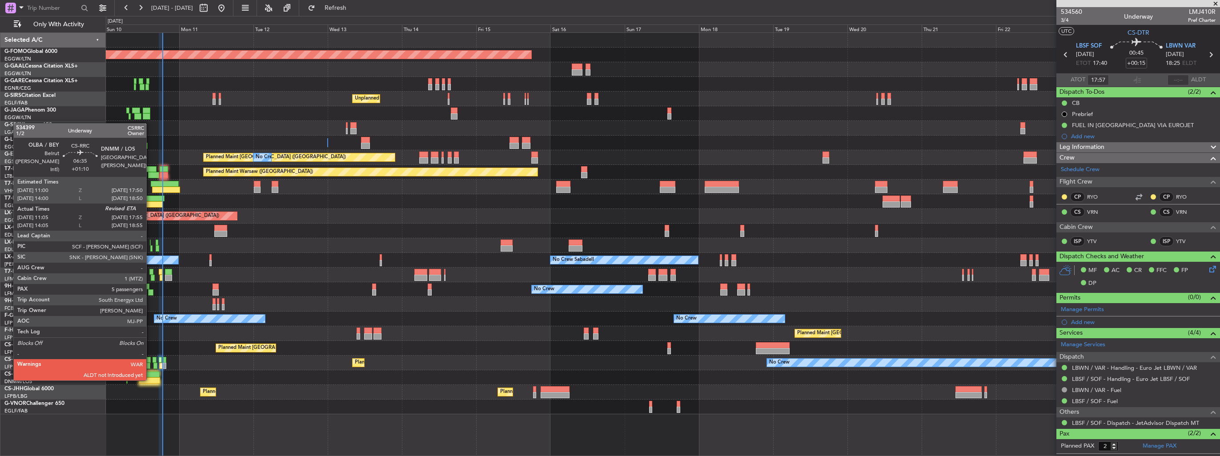
click at [150, 264] on div at bounding box center [149, 380] width 21 height 6
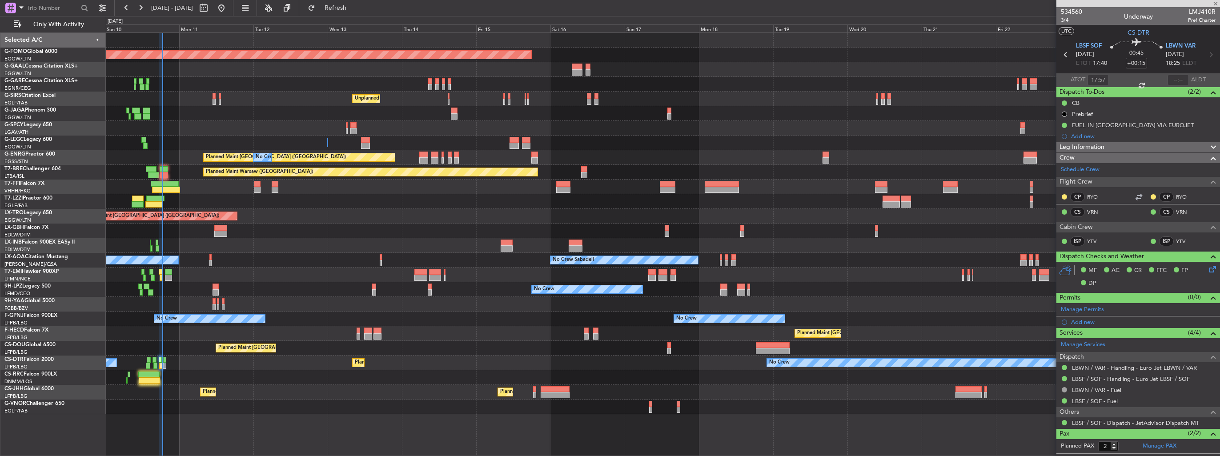
type input "+01:10"
type input "11:15"
type input "5"
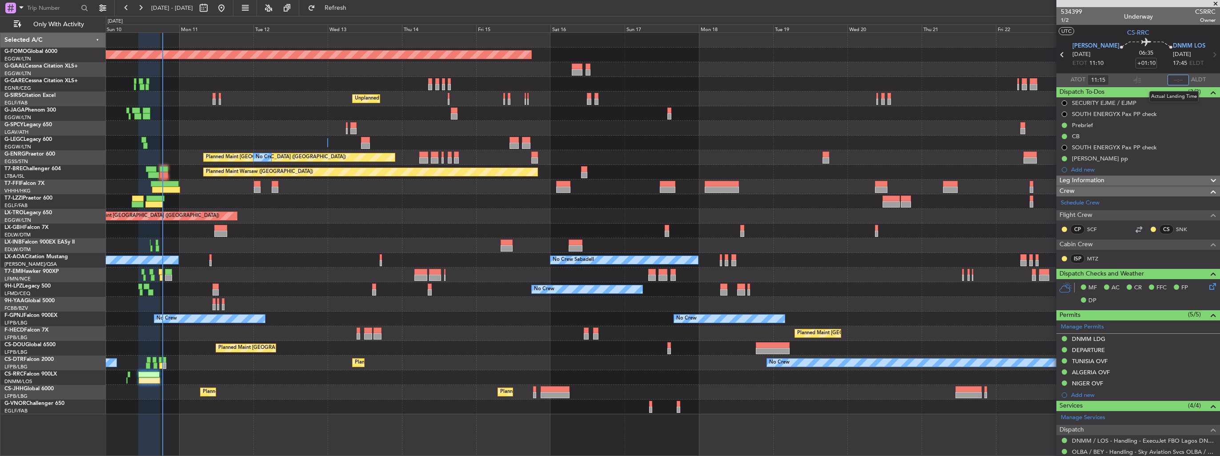
click at [565, 76] on input "text" at bounding box center [1177, 80] width 21 height 11
type input "17:58"
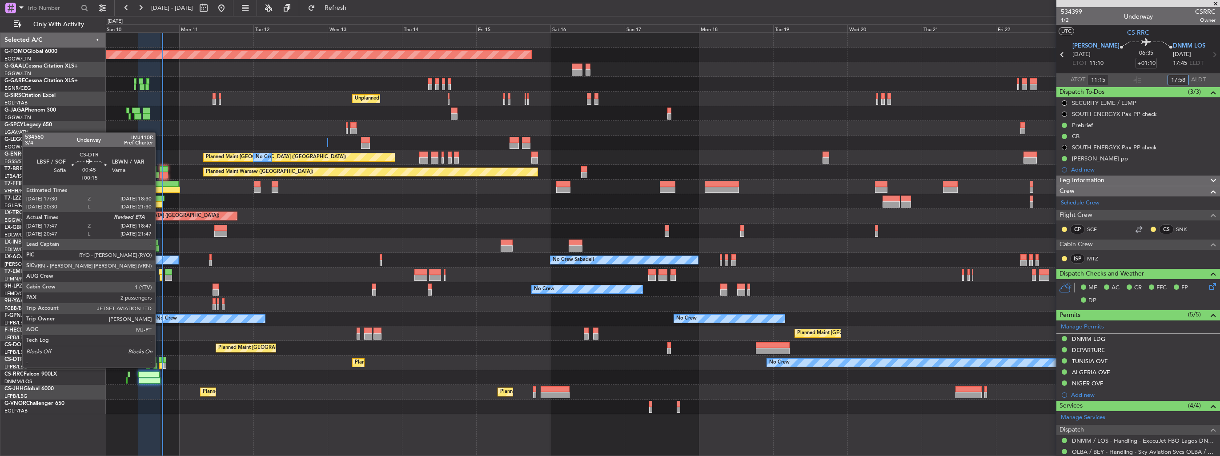
click at [159, 264] on div at bounding box center [160, 366] width 3 height 6
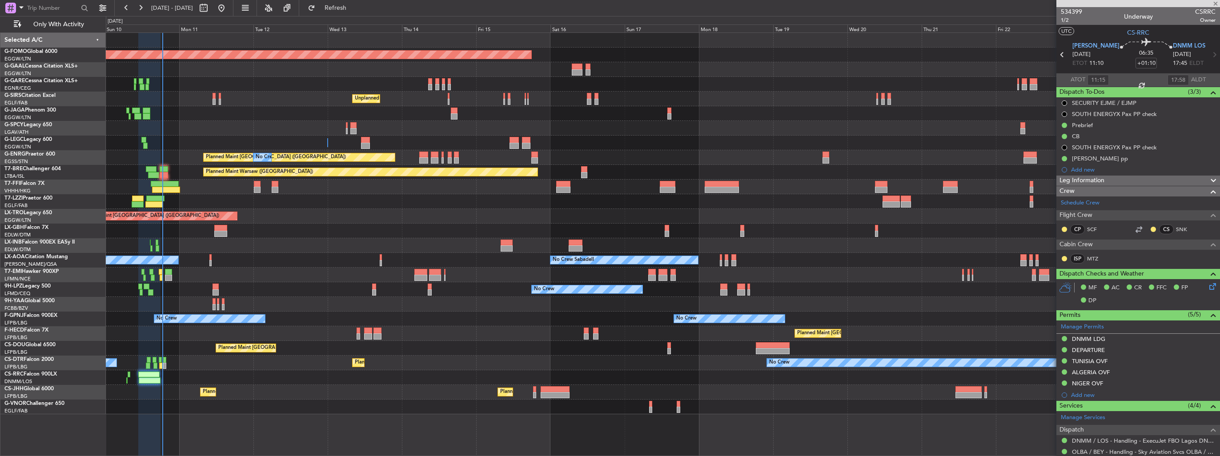
type input "+00:15"
type input "17:57"
type input "2"
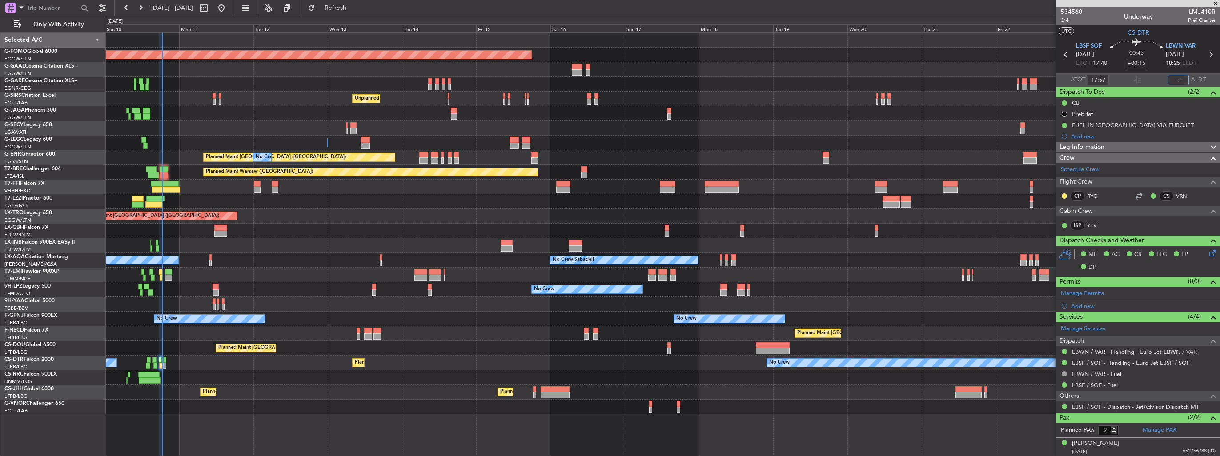
click at [565, 79] on input "text" at bounding box center [1177, 80] width 21 height 11
type input "18:37"
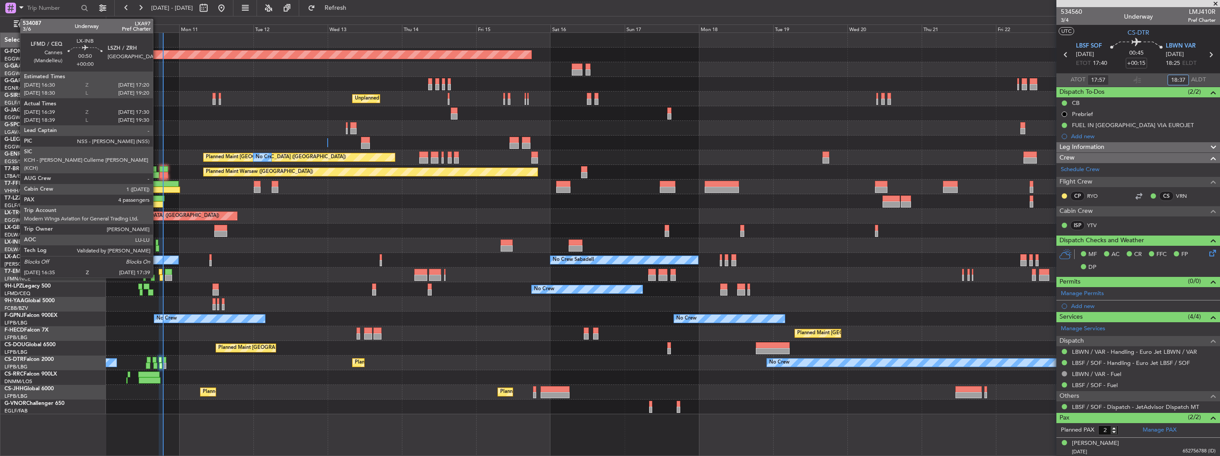
click at [157, 248] on div at bounding box center [158, 248] width 4 height 6
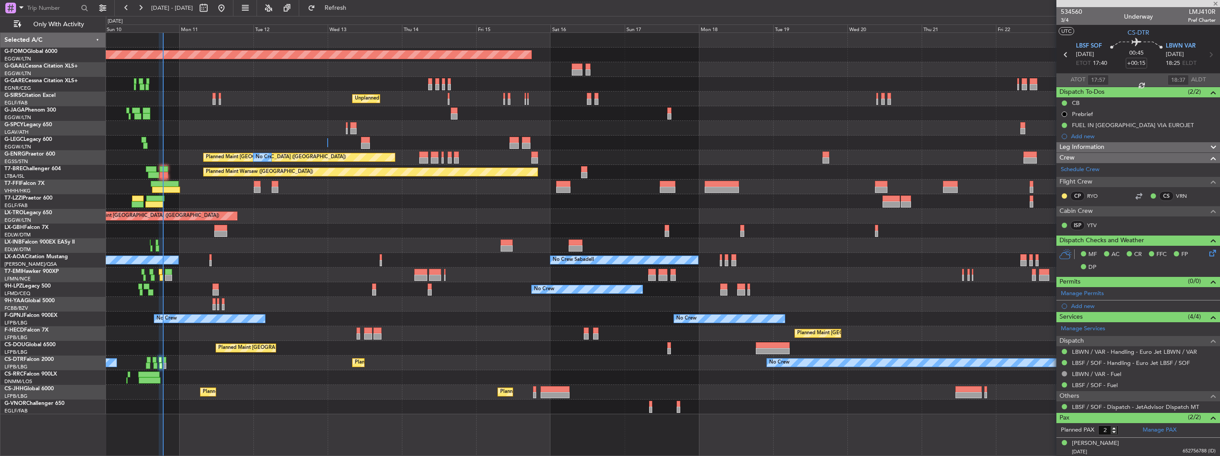
type input "16:39"
type input "17:30"
type input "4"
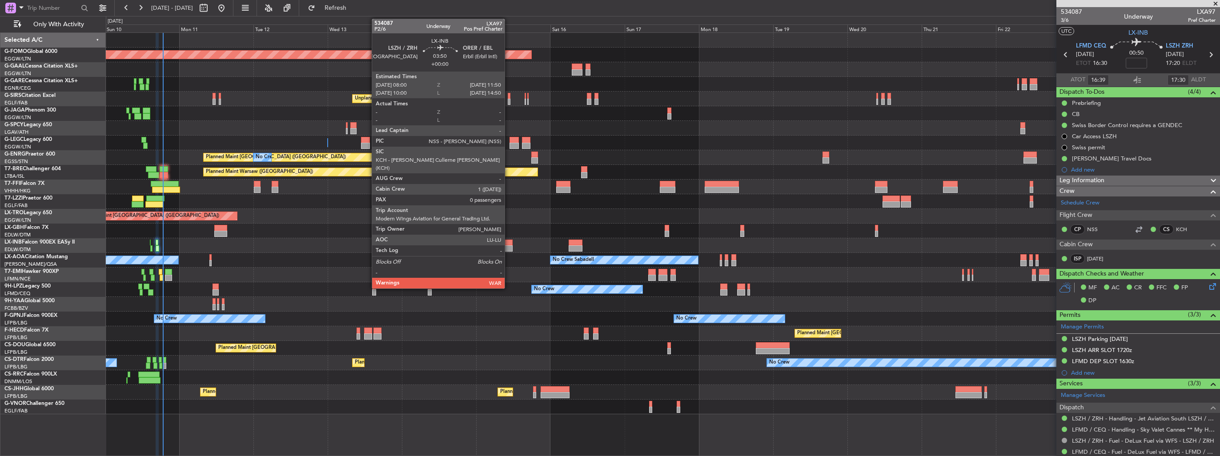
click at [508, 240] on div at bounding box center [506, 243] width 12 height 6
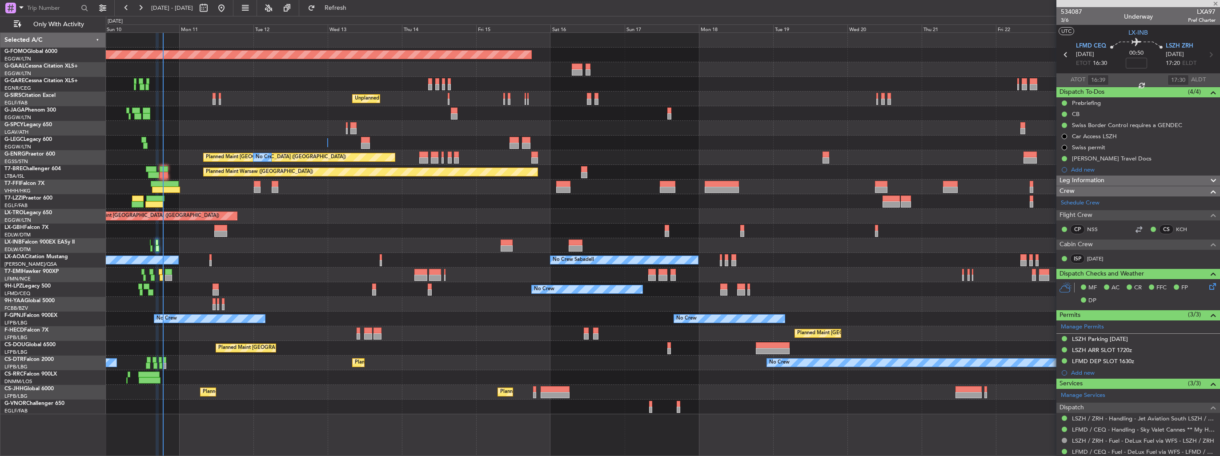
type input "0"
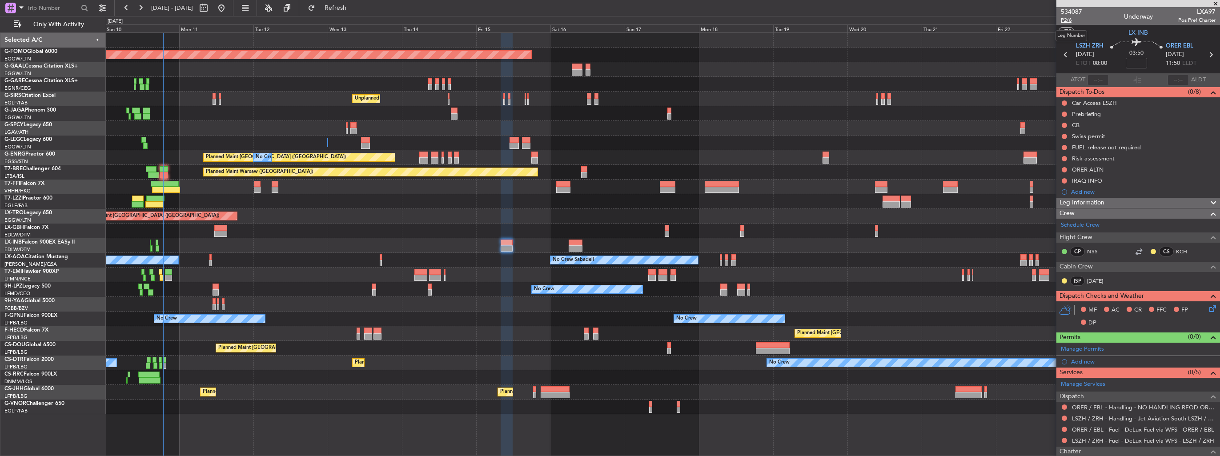
click at [565, 19] on span "P2/6" at bounding box center [1070, 20] width 21 height 8
click at [565, 264] on div "Manage Services" at bounding box center [1138, 384] width 164 height 13
click at [565, 32] on span "LX-INB" at bounding box center [1138, 32] width 20 height 9
type input "-00:05"
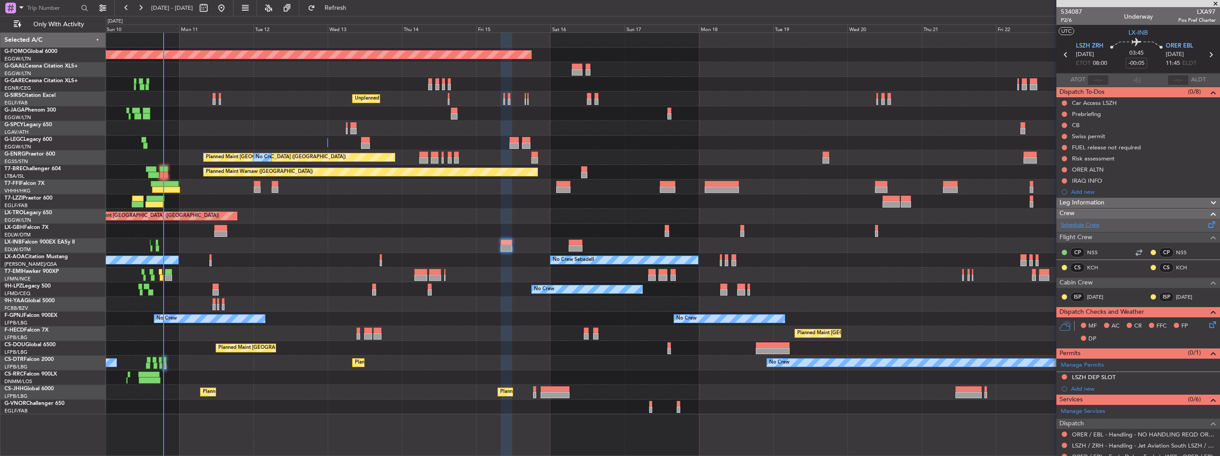
click at [565, 225] on link "Schedule Crew" at bounding box center [1079, 225] width 39 height 9
click at [565, 224] on link "Schedule Crew" at bounding box center [1079, 225] width 39 height 9
click at [357, 1] on button "Refresh" at bounding box center [330, 8] width 53 height 14
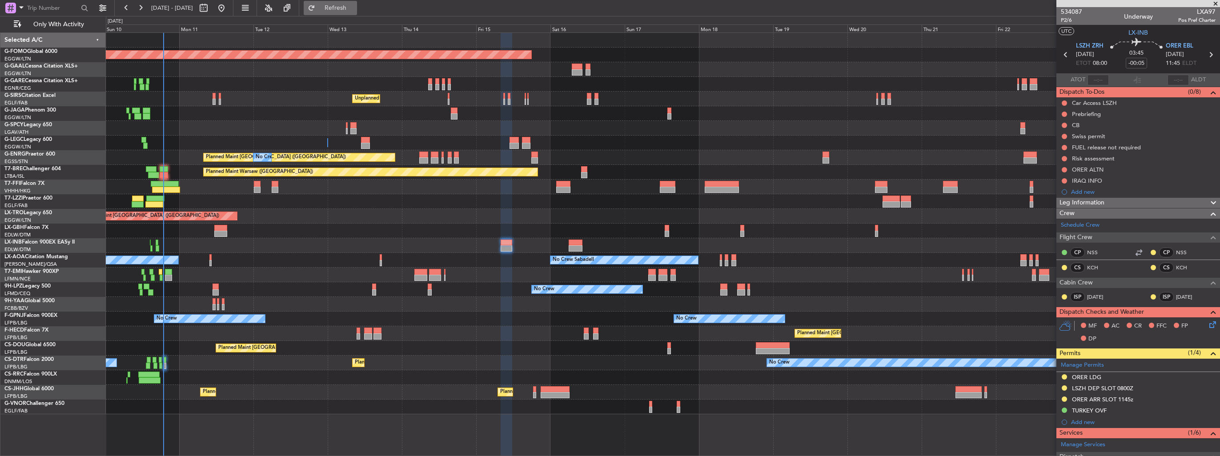
click at [357, 12] on button "Refresh" at bounding box center [330, 8] width 53 height 14
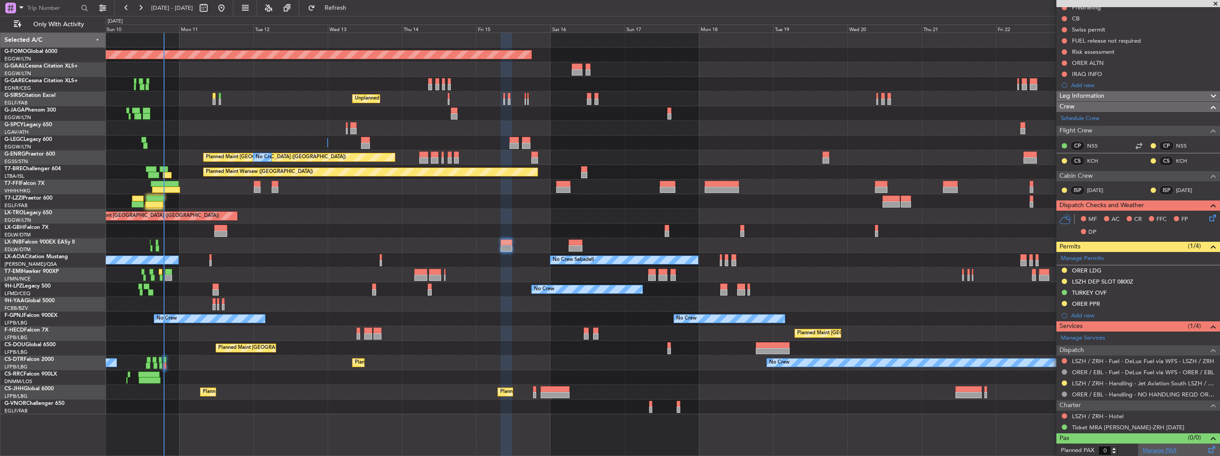
click at [565, 264] on link "Manage PAX" at bounding box center [1159, 450] width 34 height 9
click at [357, 12] on button "Refresh" at bounding box center [330, 8] width 53 height 14
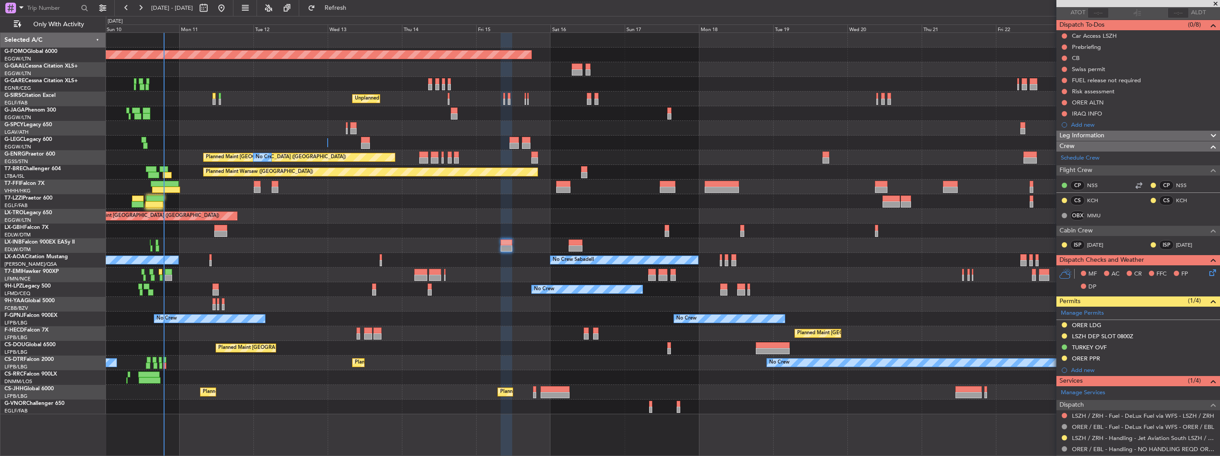
scroll to position [0, 0]
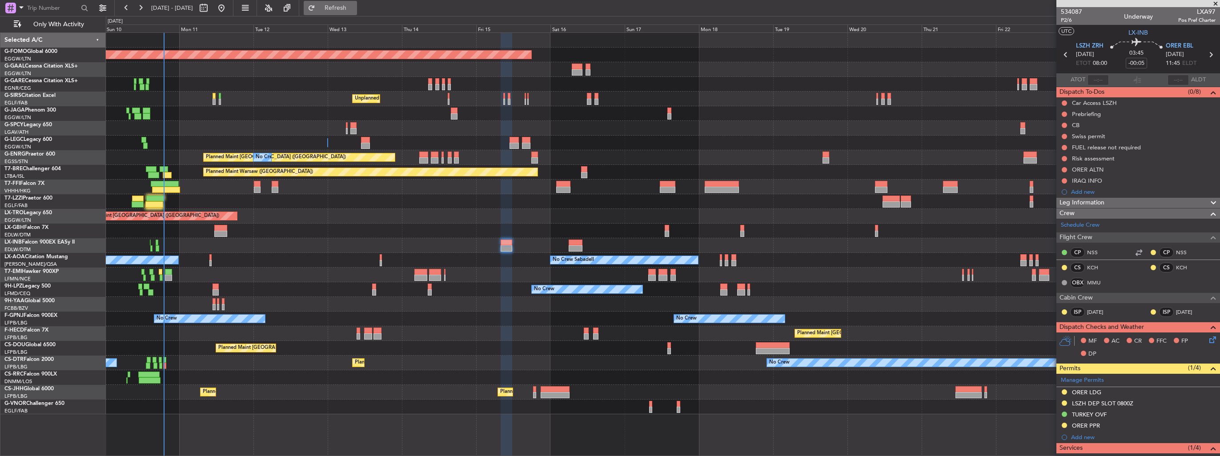
click at [354, 7] on span "Refresh" at bounding box center [335, 8] width 37 height 6
click at [565, 18] on span "P2/6" at bounding box center [1070, 20] width 21 height 8
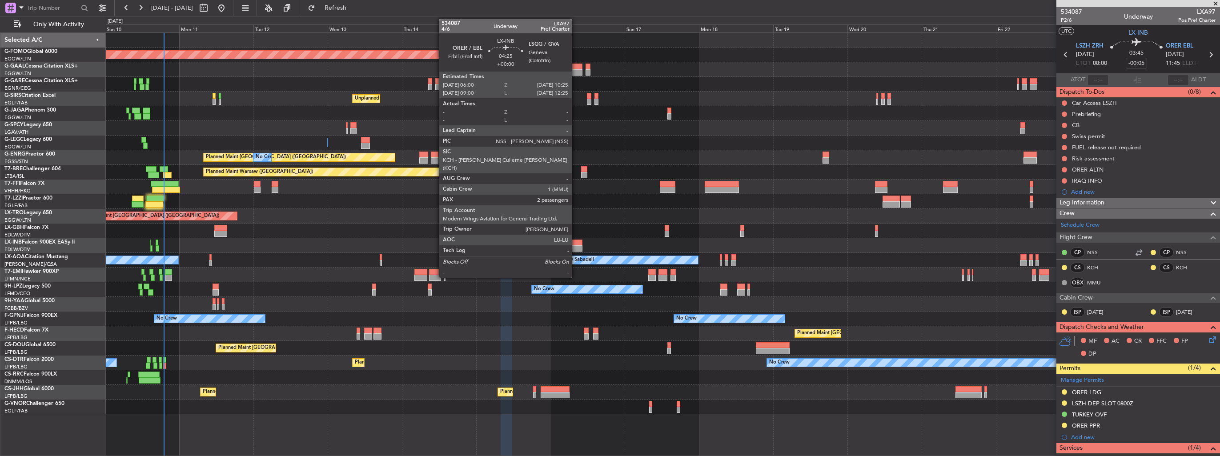
click at [565, 241] on div at bounding box center [575, 243] width 14 height 6
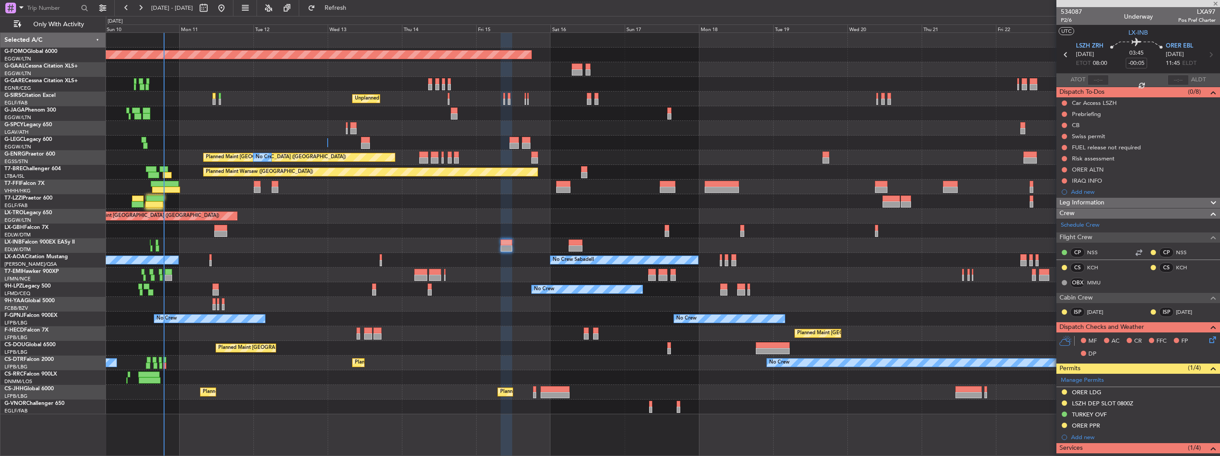
type input "2"
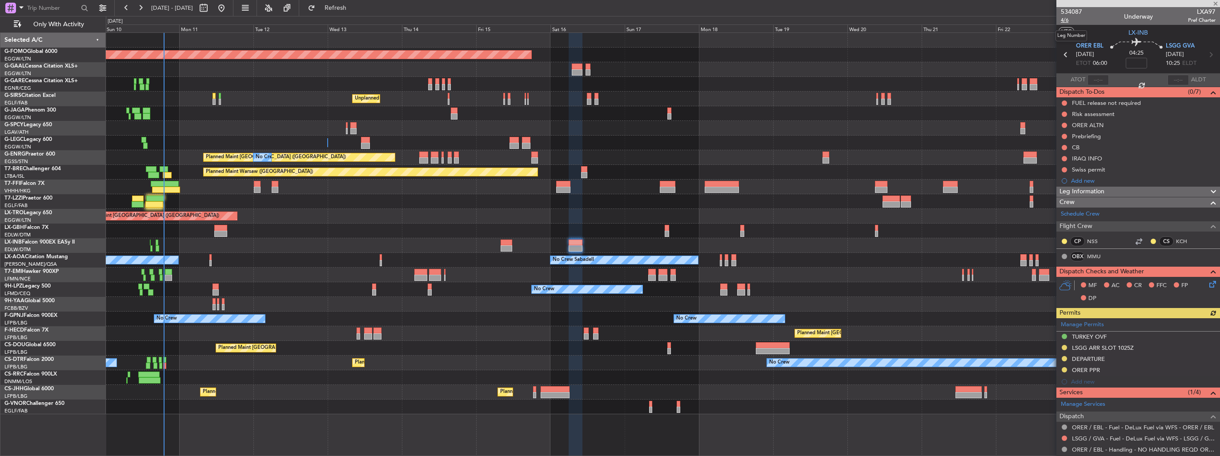
click at [565, 20] on span "4/6" at bounding box center [1070, 20] width 21 height 8
click at [351, 12] on button "Refresh" at bounding box center [330, 8] width 53 height 14
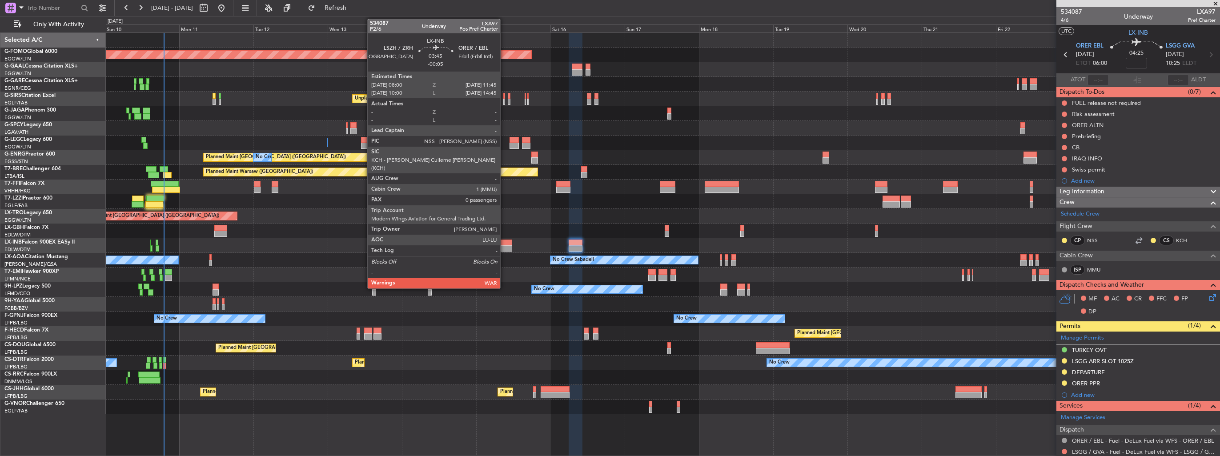
click at [504, 246] on div at bounding box center [506, 248] width 12 height 6
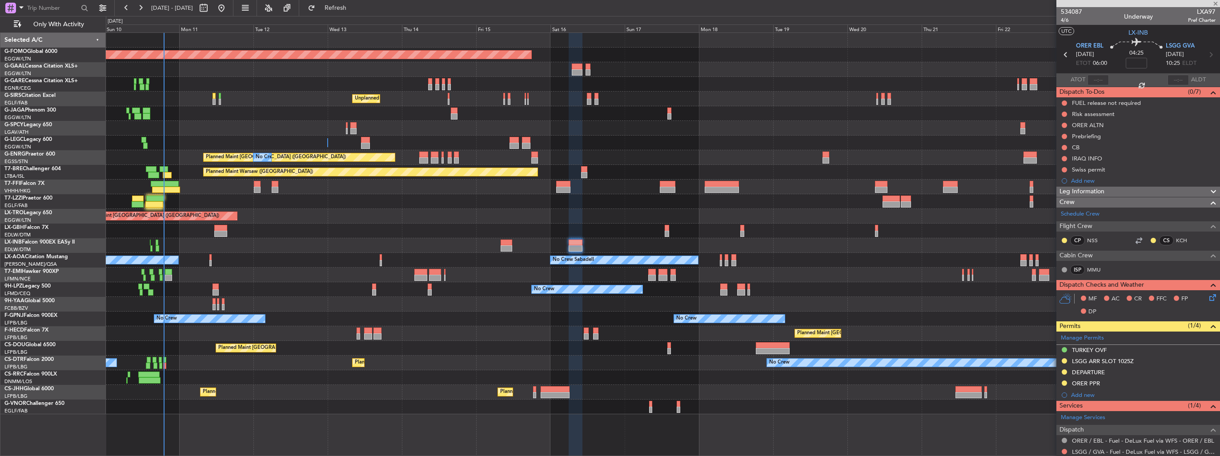
type input "-00:05"
type input "0"
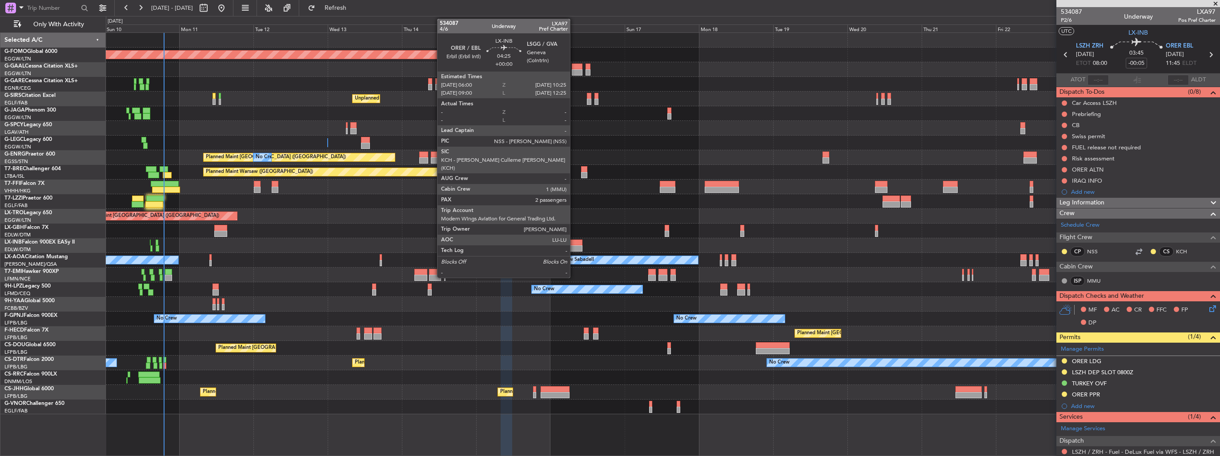
click at [565, 247] on div at bounding box center [575, 248] width 14 height 6
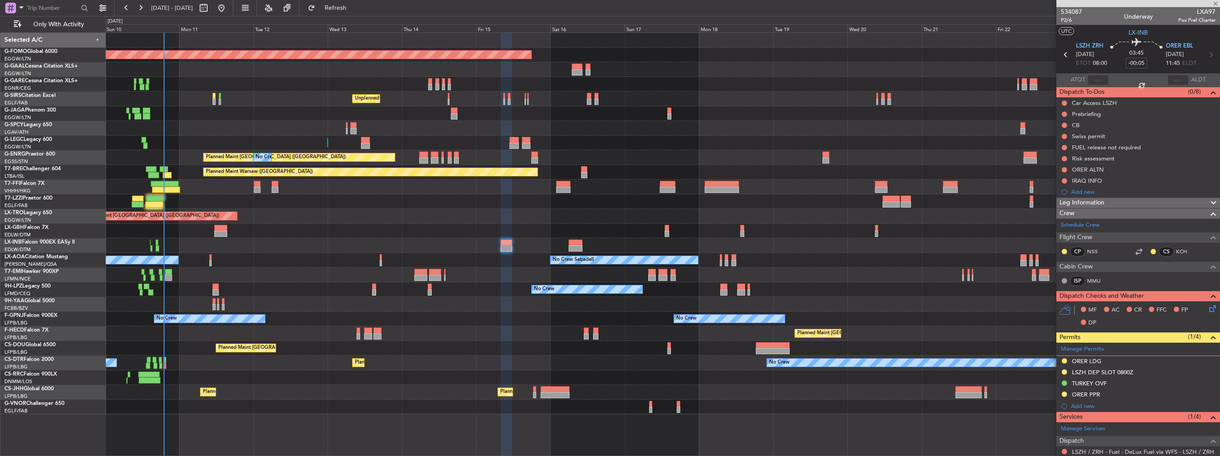
type input "2"
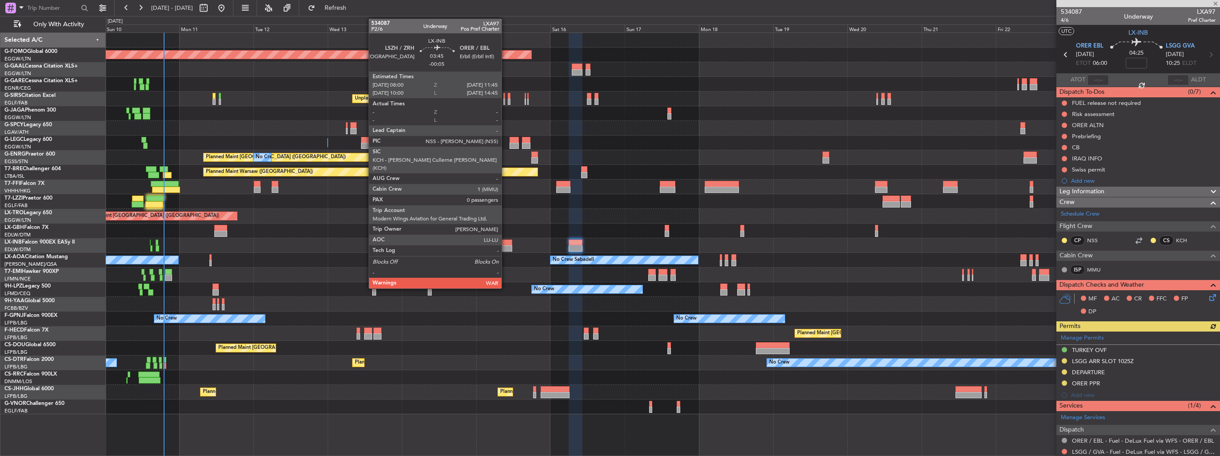
click at [505, 248] on div at bounding box center [506, 248] width 12 height 6
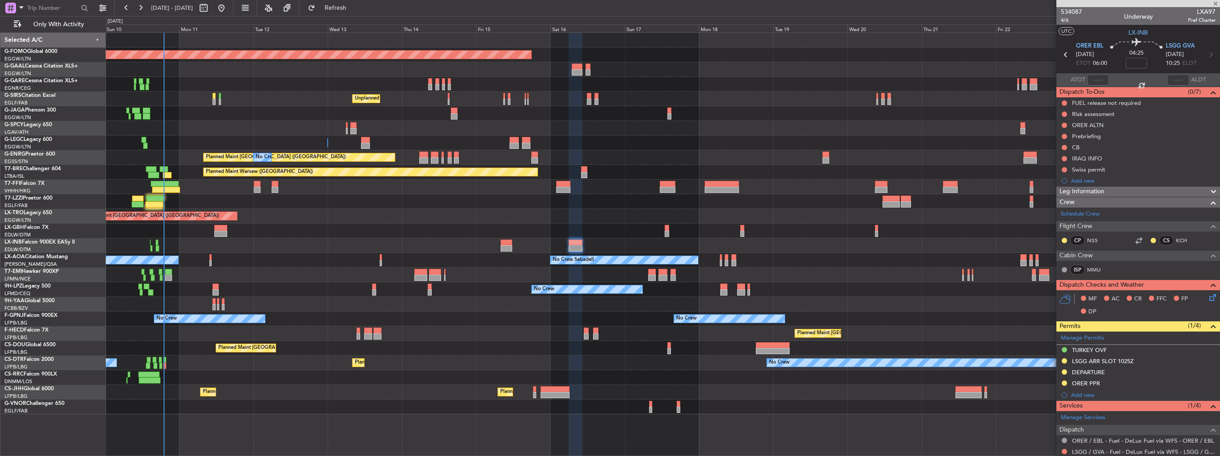
type input "-00:05"
type input "0"
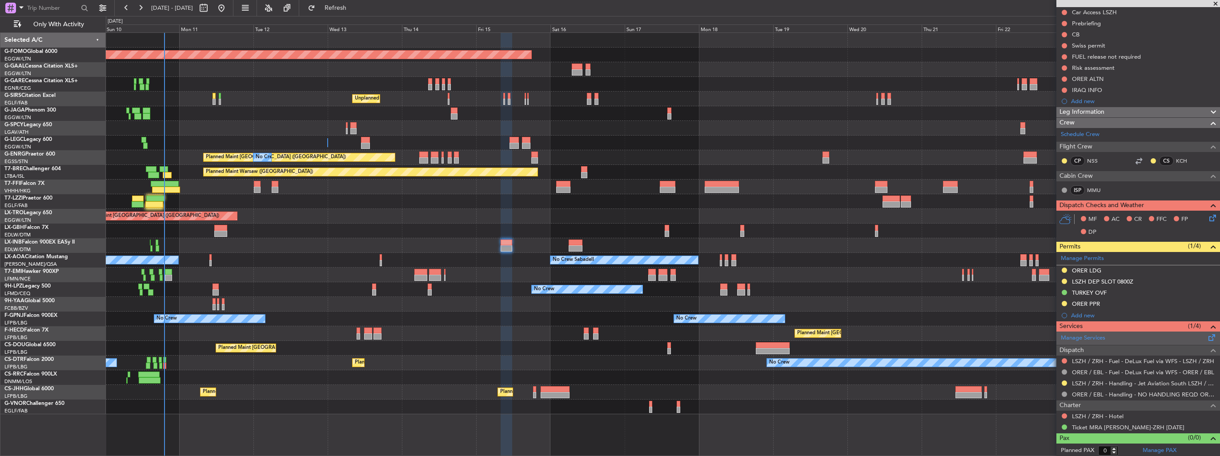
scroll to position [91, 0]
click at [565, 264] on link "Manage Services" at bounding box center [1082, 338] width 44 height 9
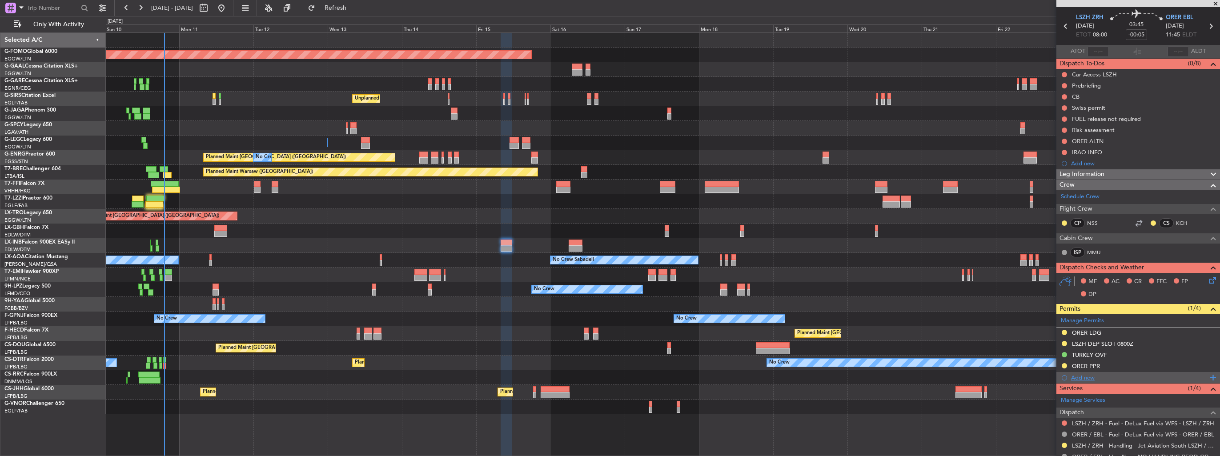
scroll to position [0, 0]
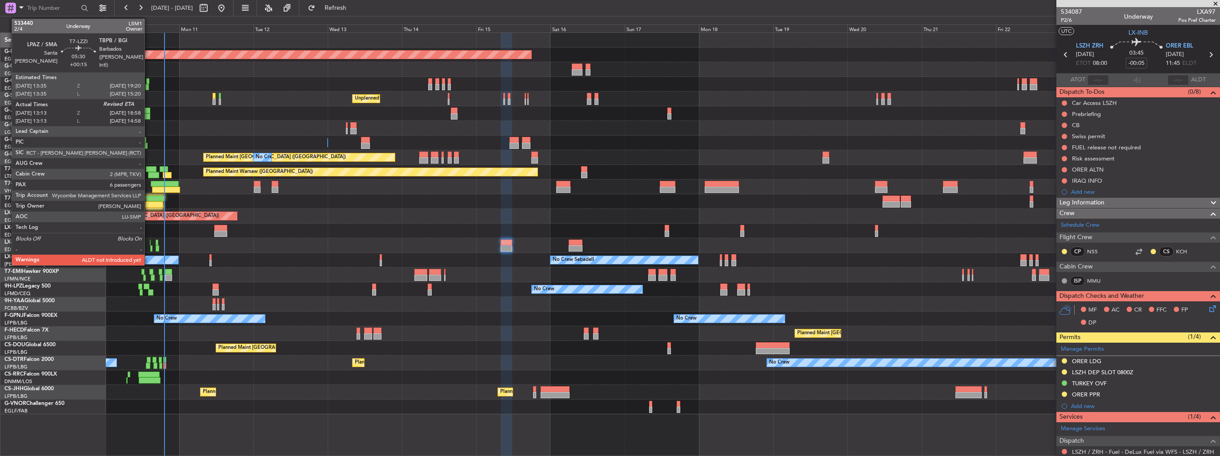
click at [149, 199] on div at bounding box center [155, 199] width 18 height 6
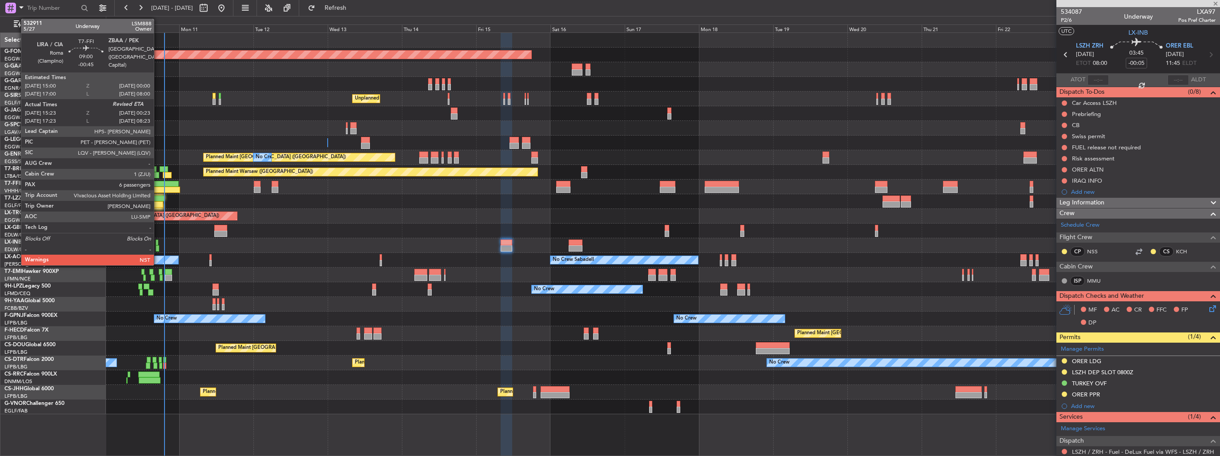
type input "+00:15"
type input "13:23"
type input "6"
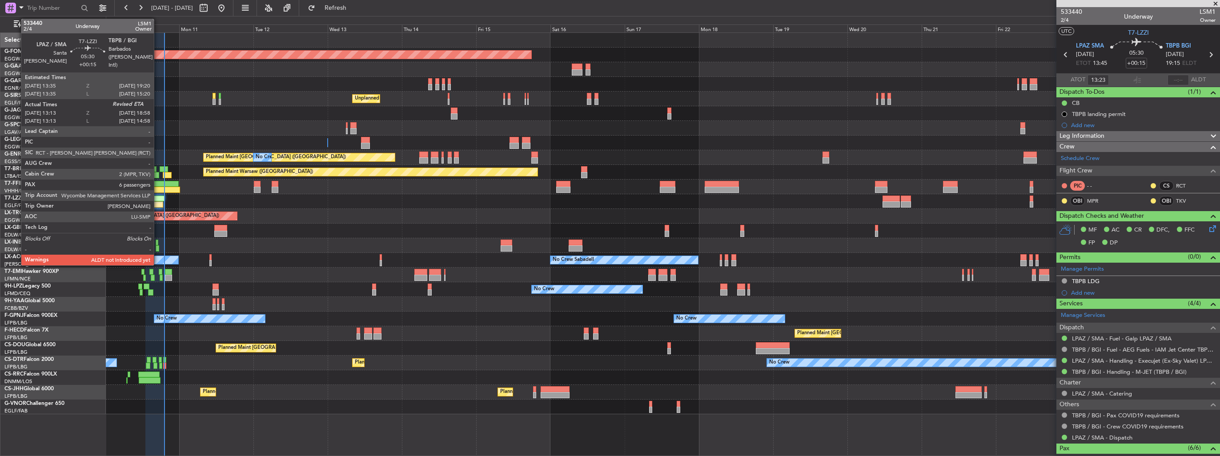
click at [158, 201] on div at bounding box center [155, 199] width 18 height 6
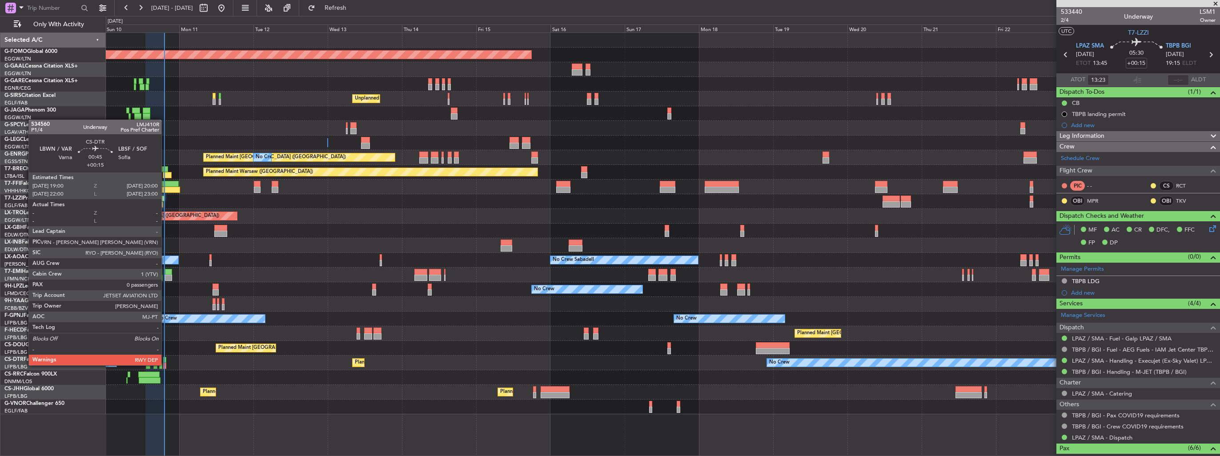
click at [165, 264] on div at bounding box center [164, 366] width 3 height 6
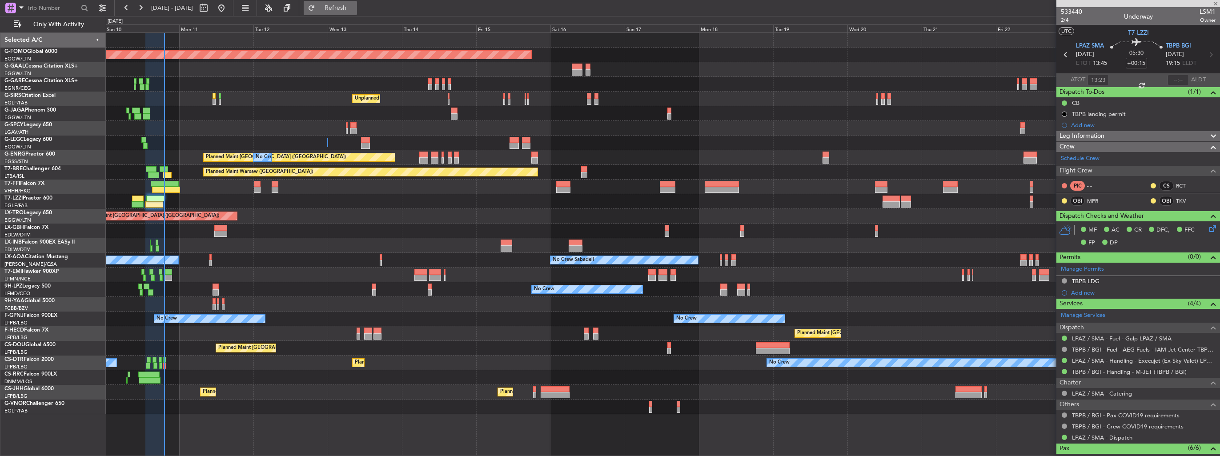
type input "0"
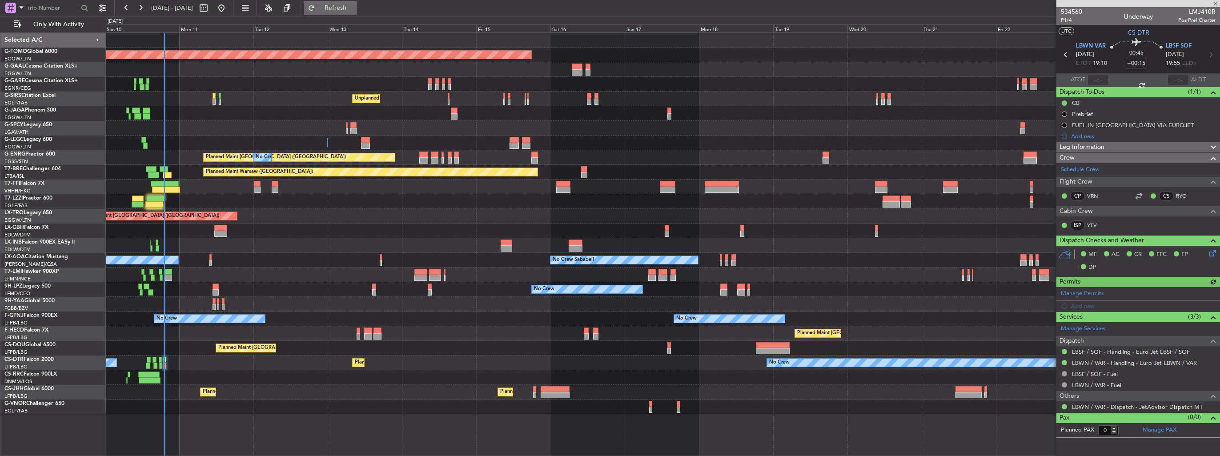
click at [354, 11] on span "Refresh" at bounding box center [335, 8] width 37 height 6
type input "19:10"
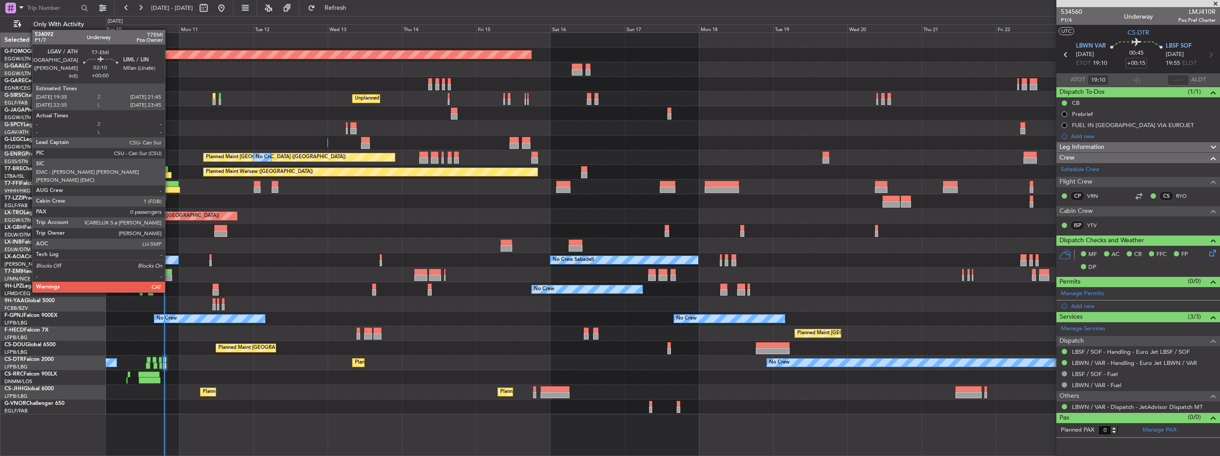
click at [169, 264] on div at bounding box center [168, 278] width 7 height 6
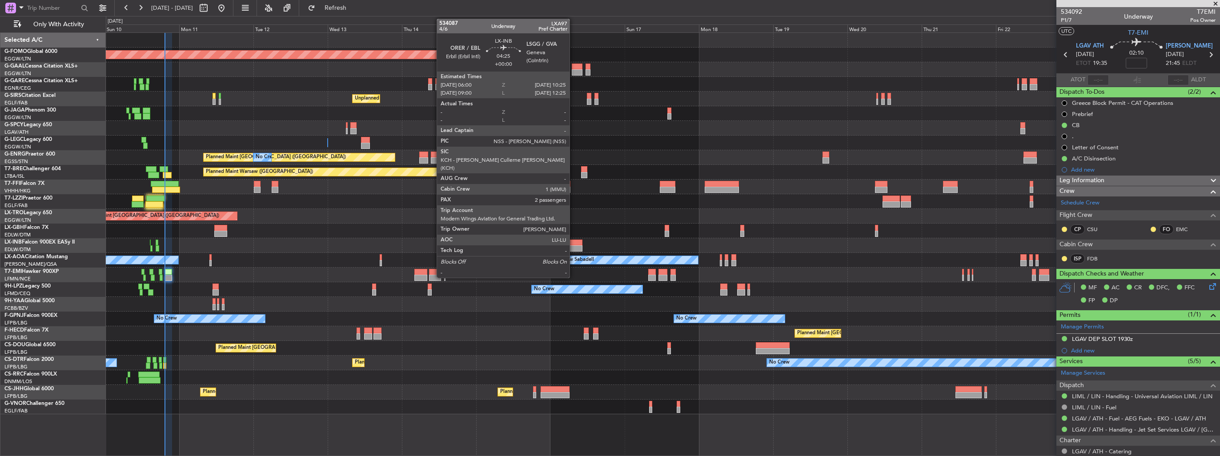
click at [565, 243] on div at bounding box center [575, 243] width 14 height 6
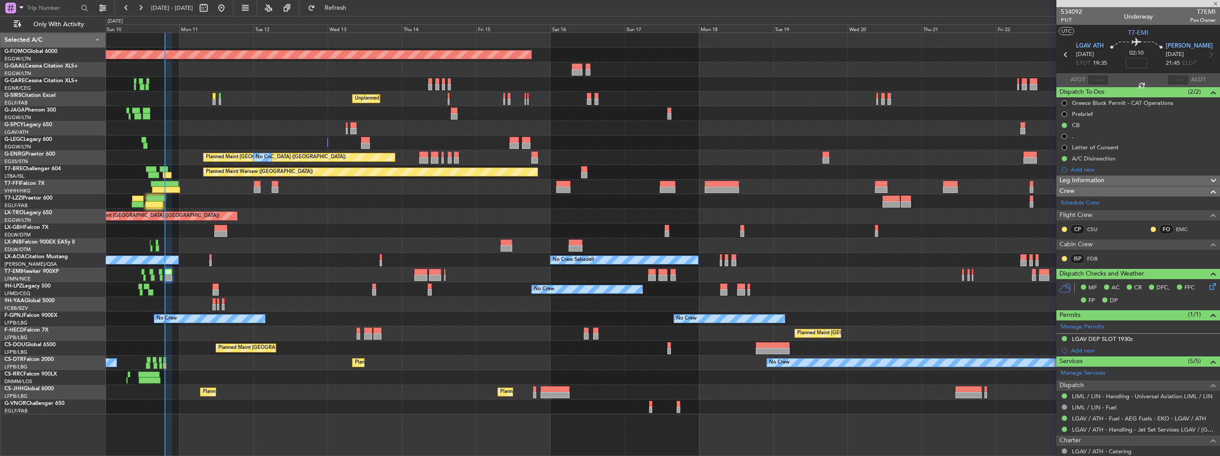
type input "2"
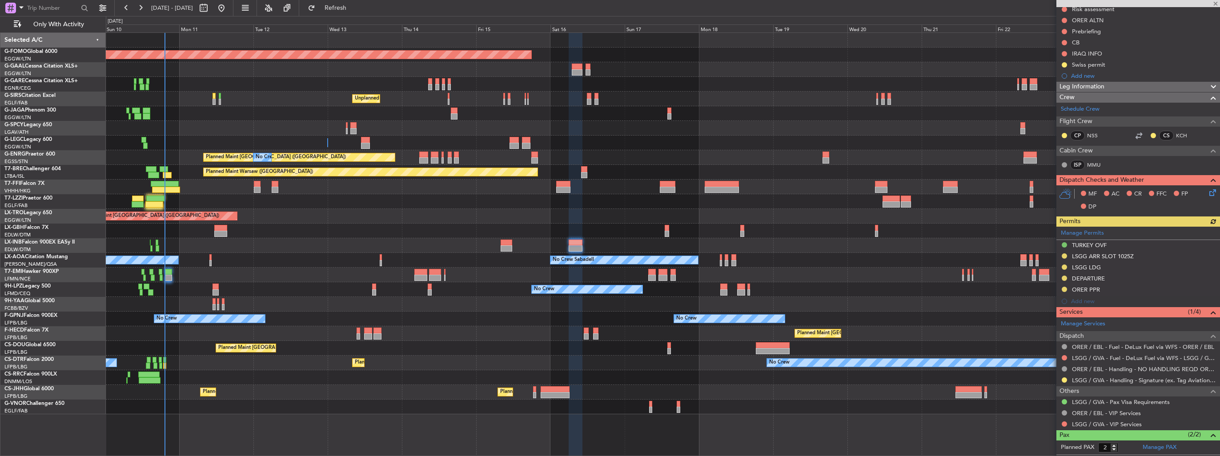
scroll to position [142, 0]
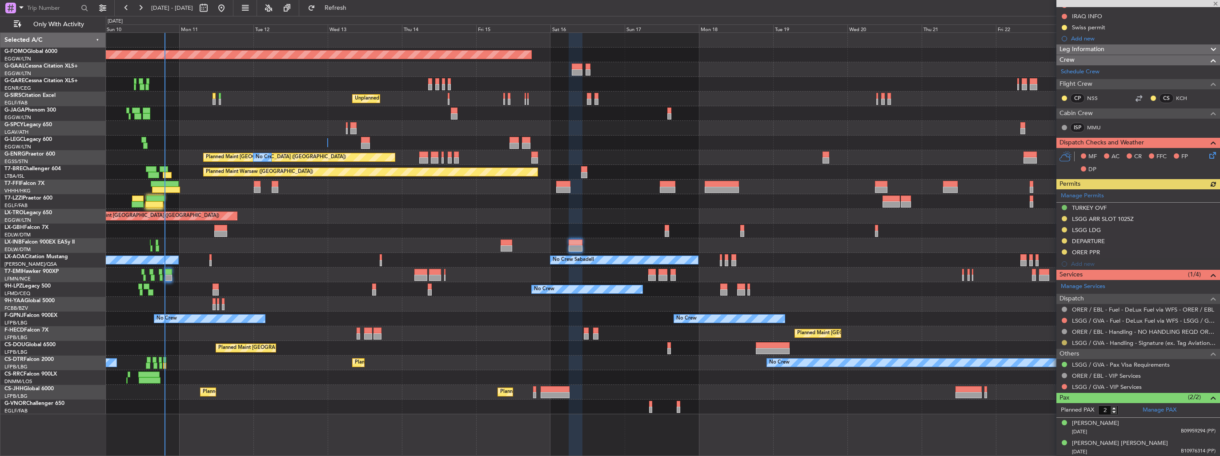
click at [565, 264] on button at bounding box center [1063, 342] width 5 height 5
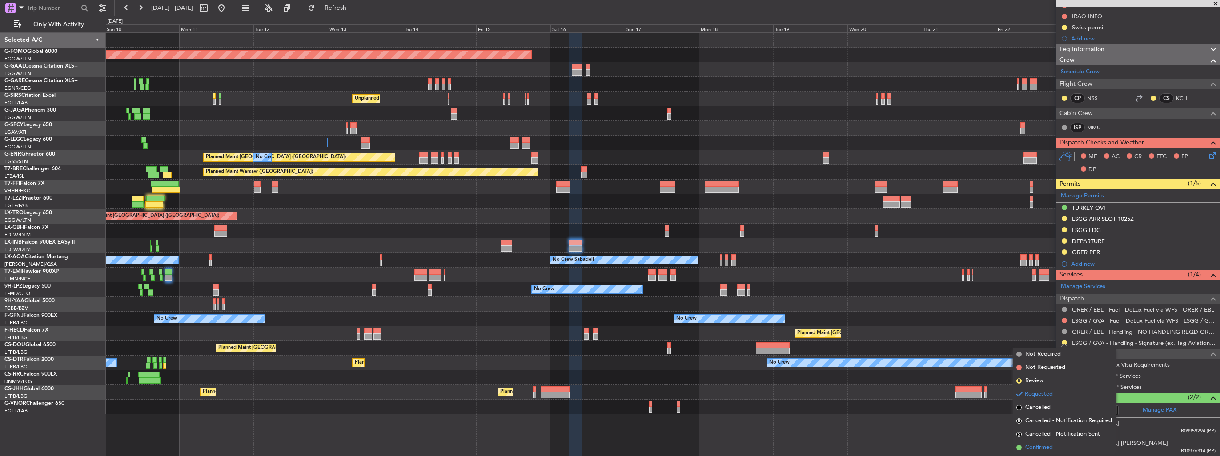
click at [565, 264] on span "Confirmed" at bounding box center [1039, 447] width 28 height 9
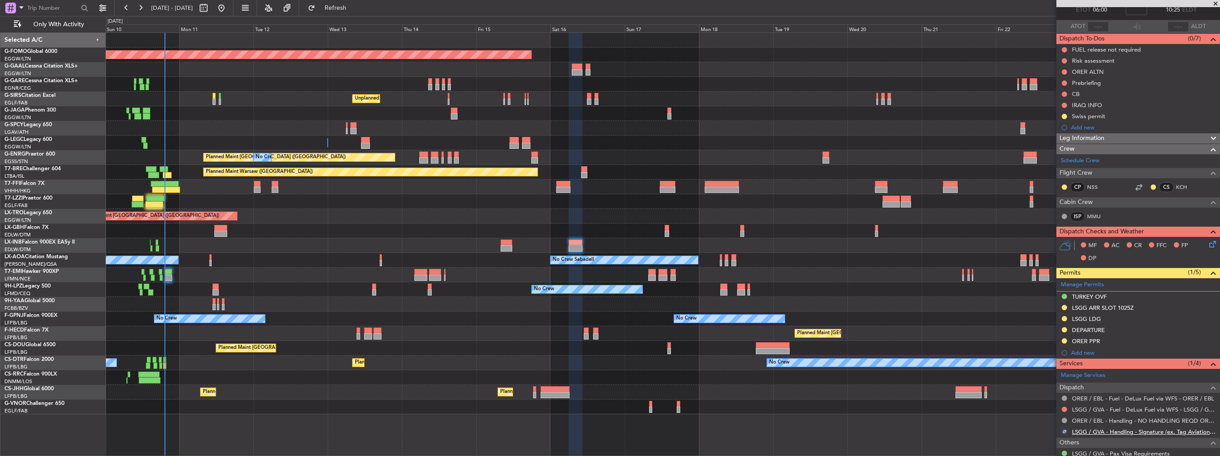
scroll to position [0, 0]
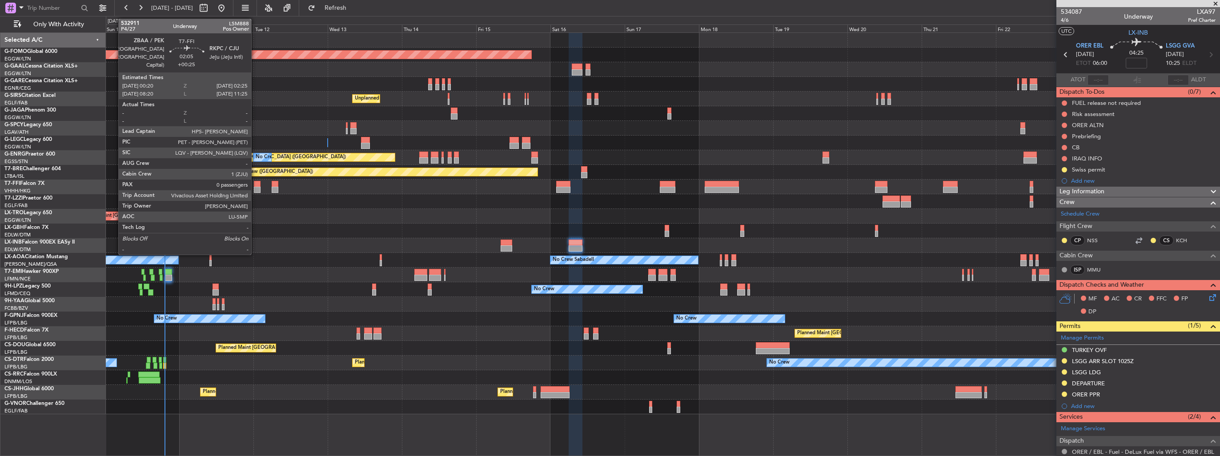
click at [255, 189] on div at bounding box center [257, 190] width 7 height 6
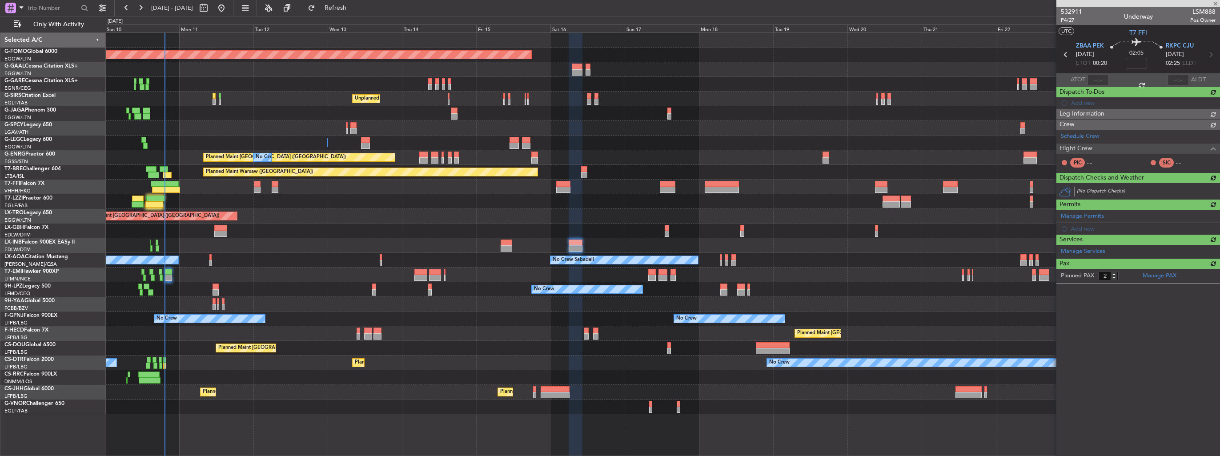
type input "+00:25"
type input "0"
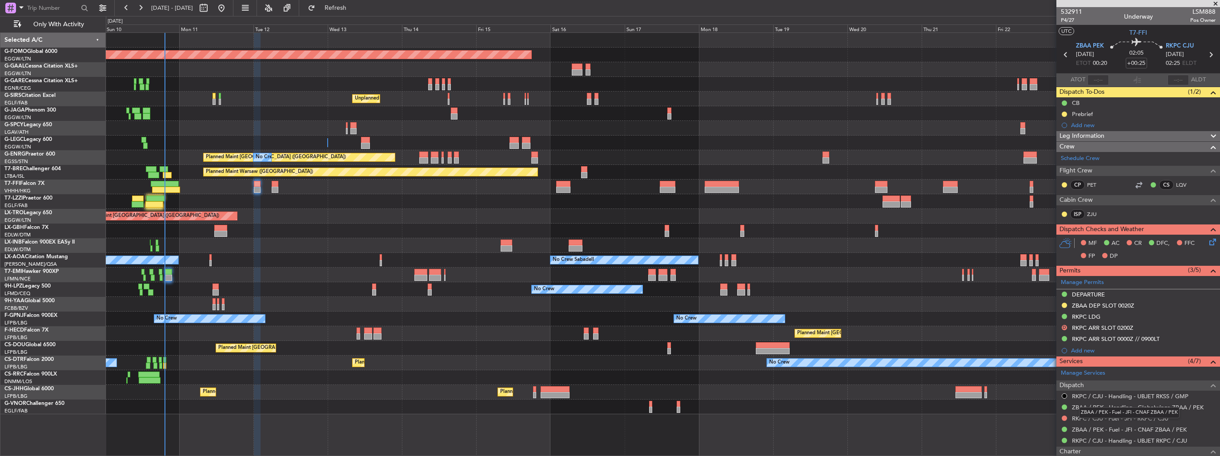
click at [565, 264] on mat-tooltip-component "ZBAA / PEK - Fuel - JFI - CNAF ZBAA / PEK" at bounding box center [1128, 413] width 113 height 24
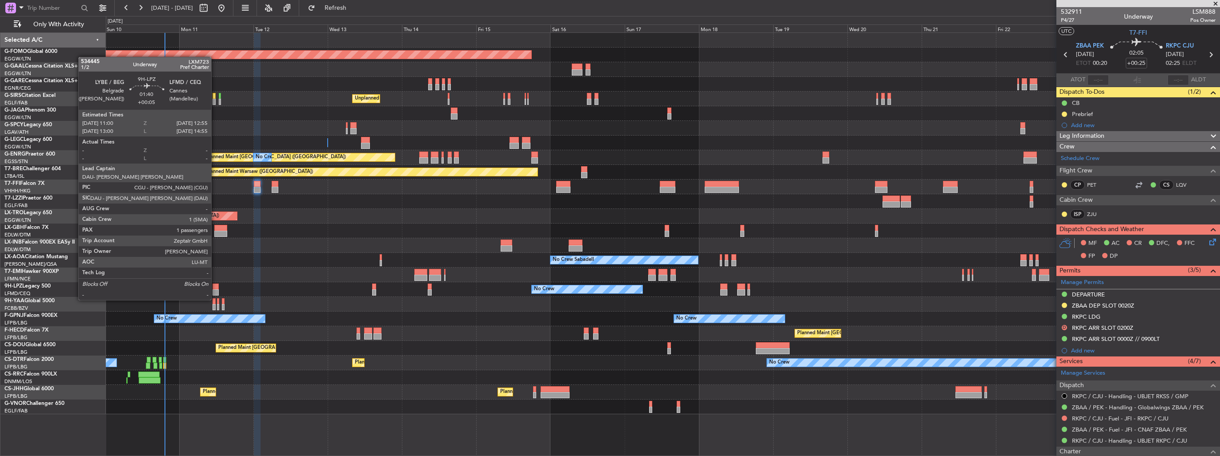
click at [215, 264] on div at bounding box center [215, 292] width 6 height 6
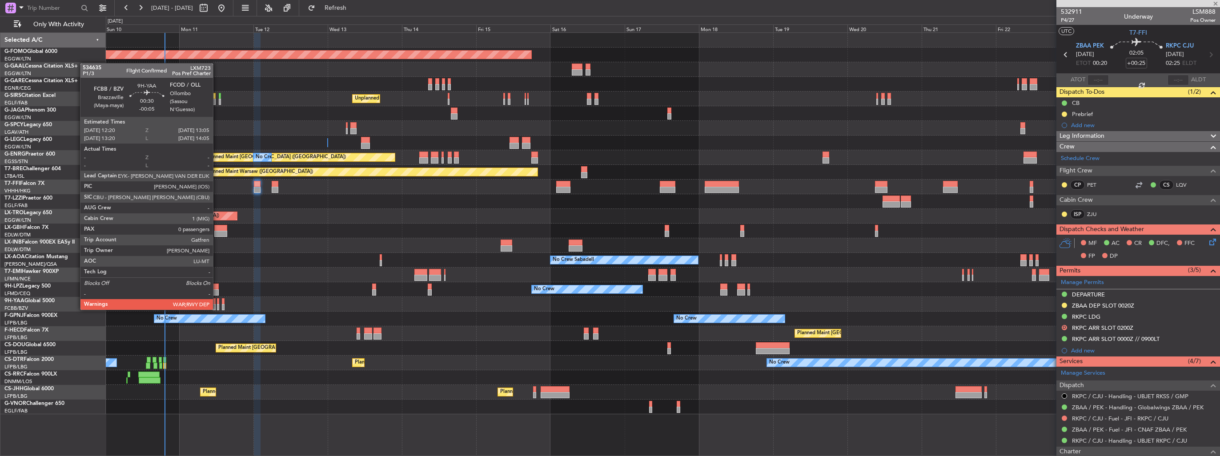
type input "+00:05"
type input "1"
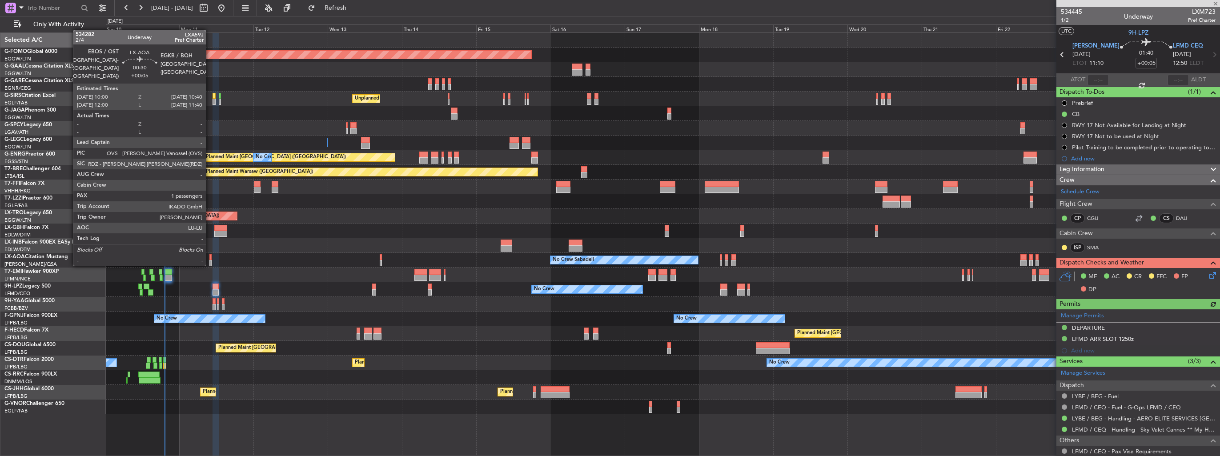
click at [210, 264] on div at bounding box center [210, 263] width 2 height 6
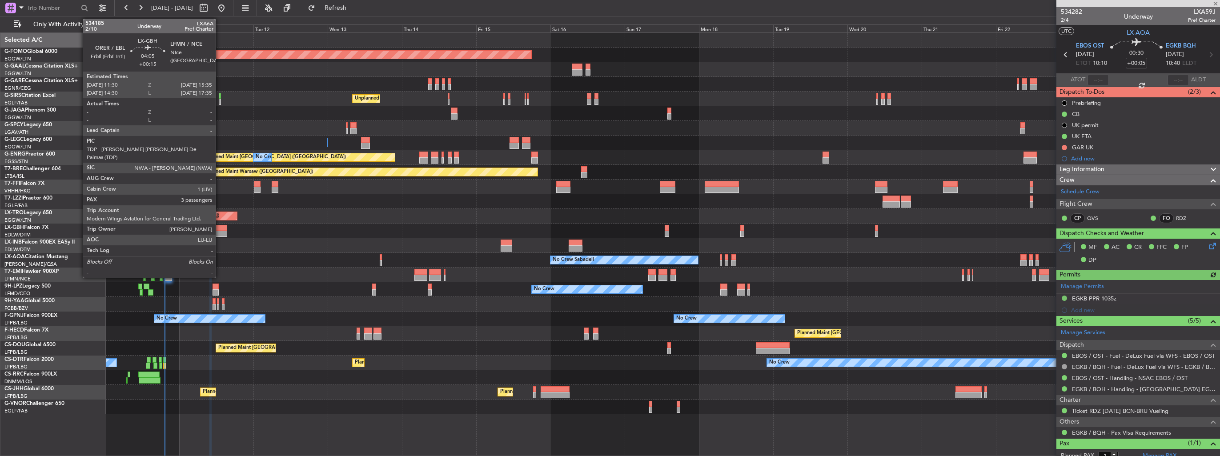
click at [220, 228] on div at bounding box center [220, 228] width 13 height 6
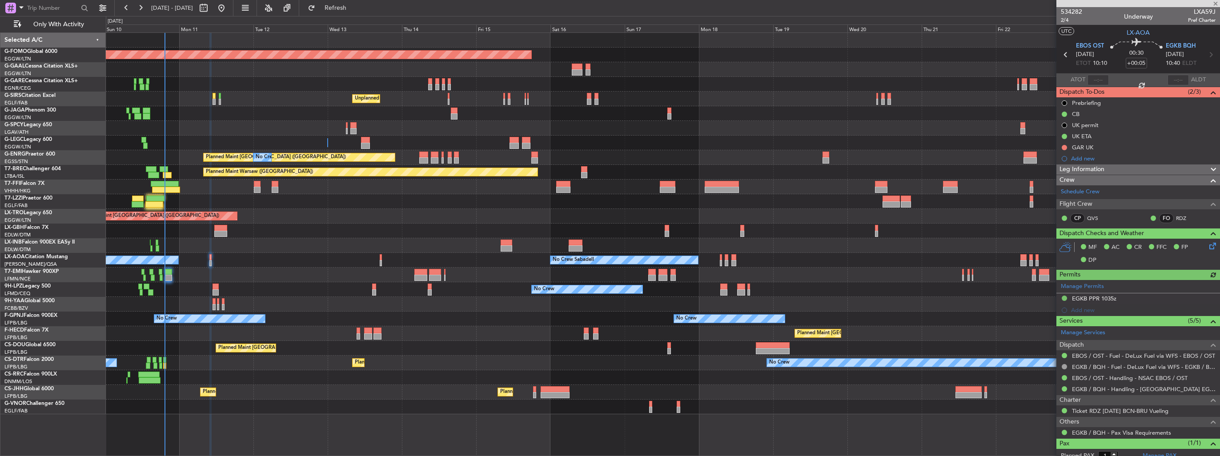
type input "+00:15"
type input "3"
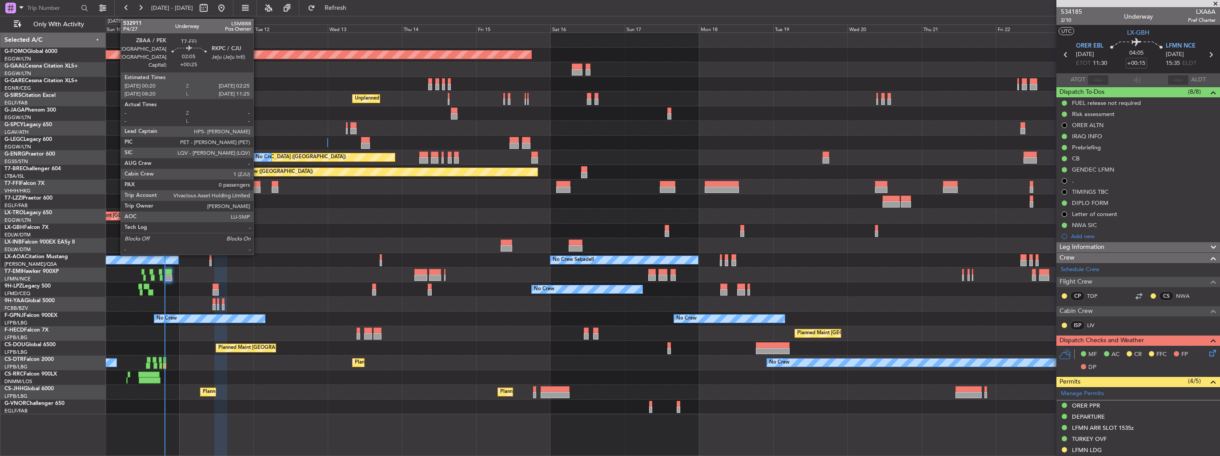
click at [257, 188] on div at bounding box center [257, 190] width 7 height 6
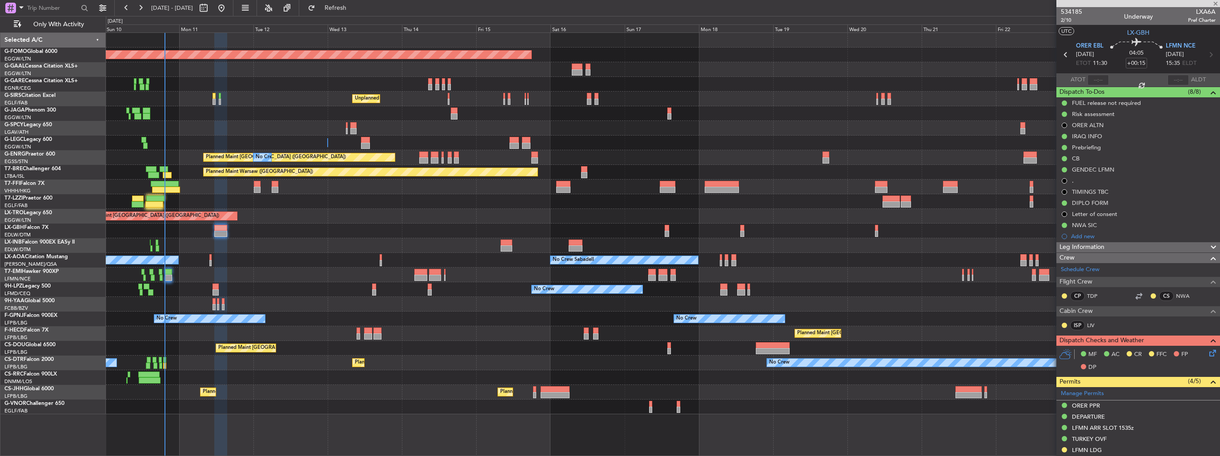
type input "+00:25"
type input "0"
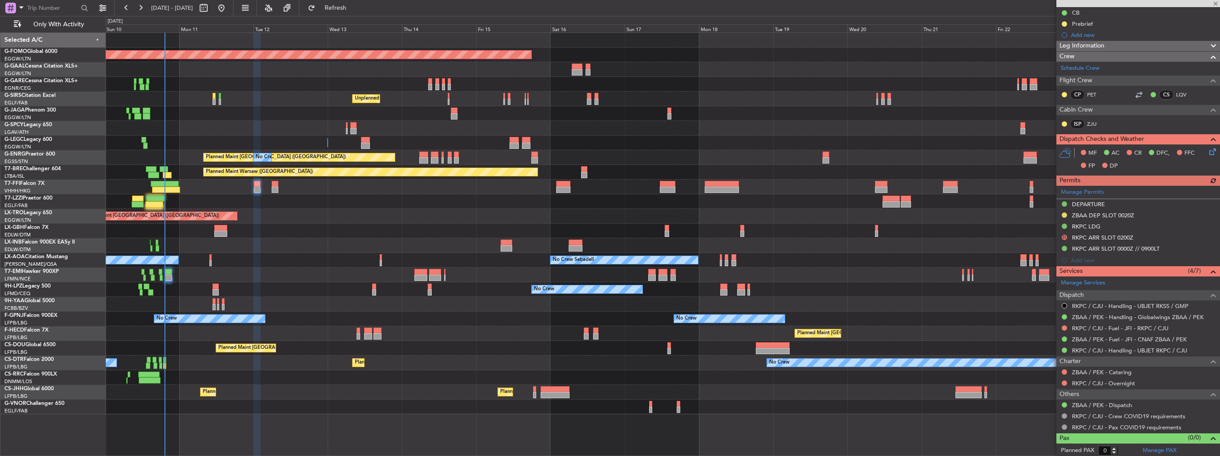
scroll to position [91, 0]
click at [565, 264] on link "RKPC / CJU - Fuel - JFI - RKPC / CJU" at bounding box center [1120, 328] width 96 height 8
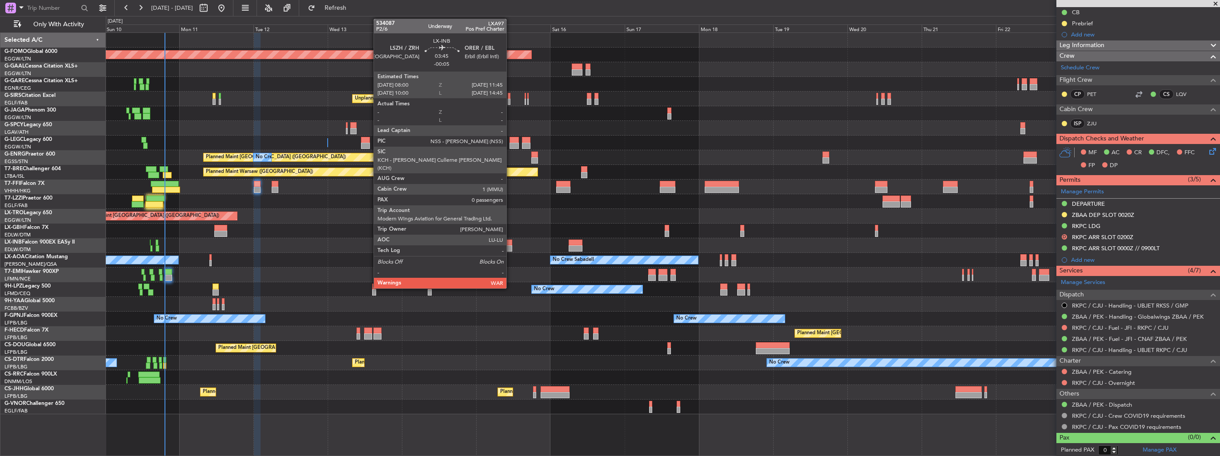
click at [510, 249] on div at bounding box center [506, 248] width 12 height 6
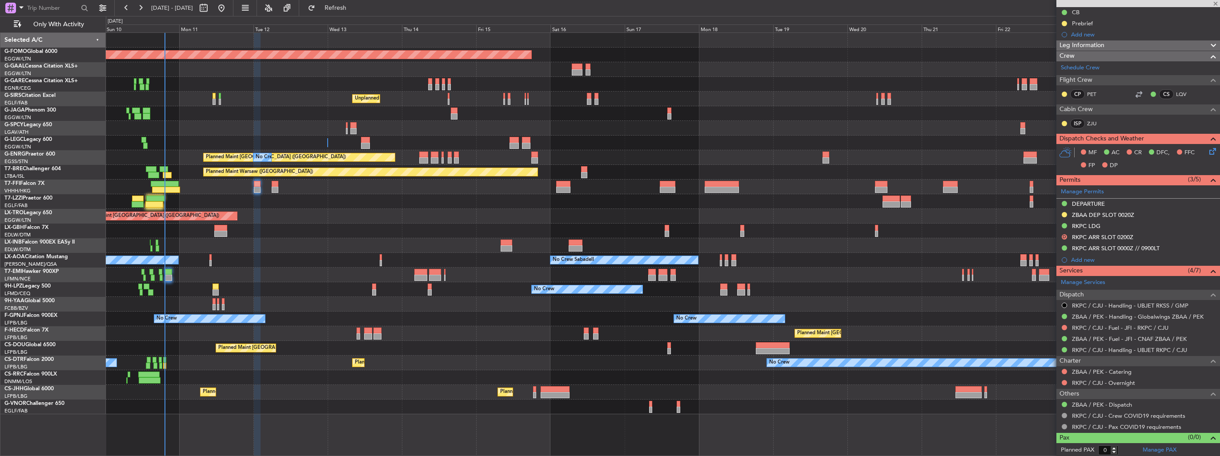
type input "-00:05"
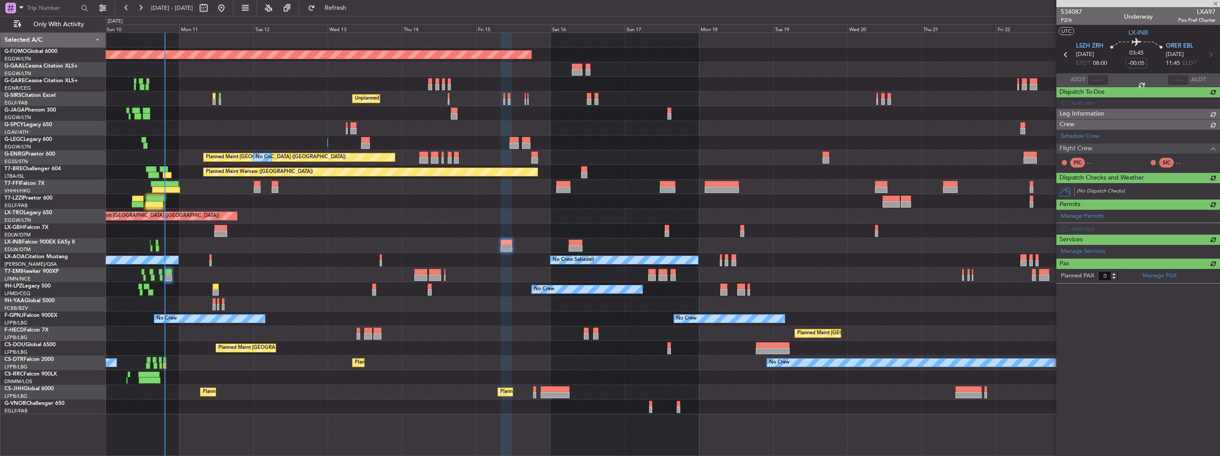
scroll to position [0, 0]
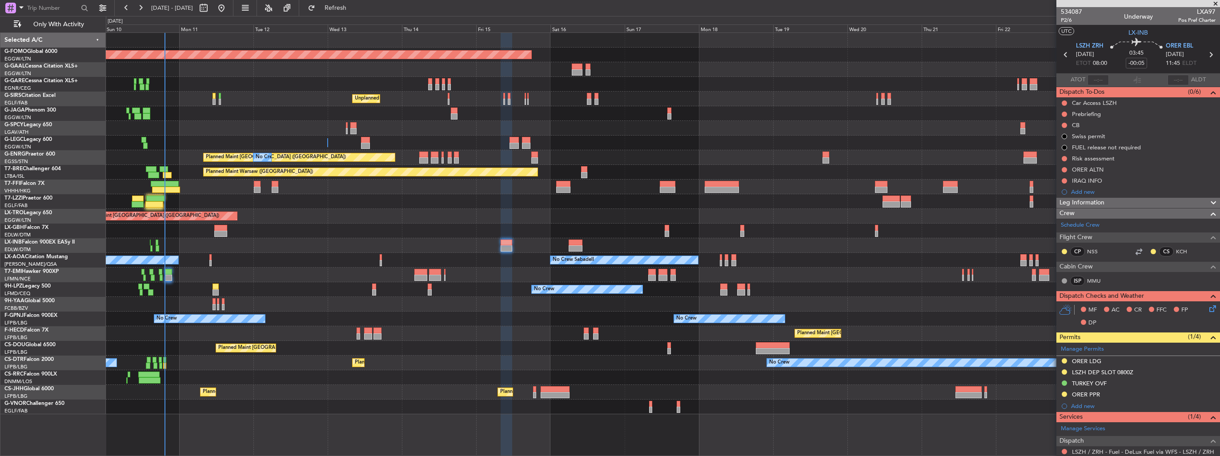
drag, startPoint x: 1207, startPoint y: 372, endPoint x: 1192, endPoint y: 372, distance: 14.2
click at [0, 0] on img at bounding box center [0, 0] width 0 height 0
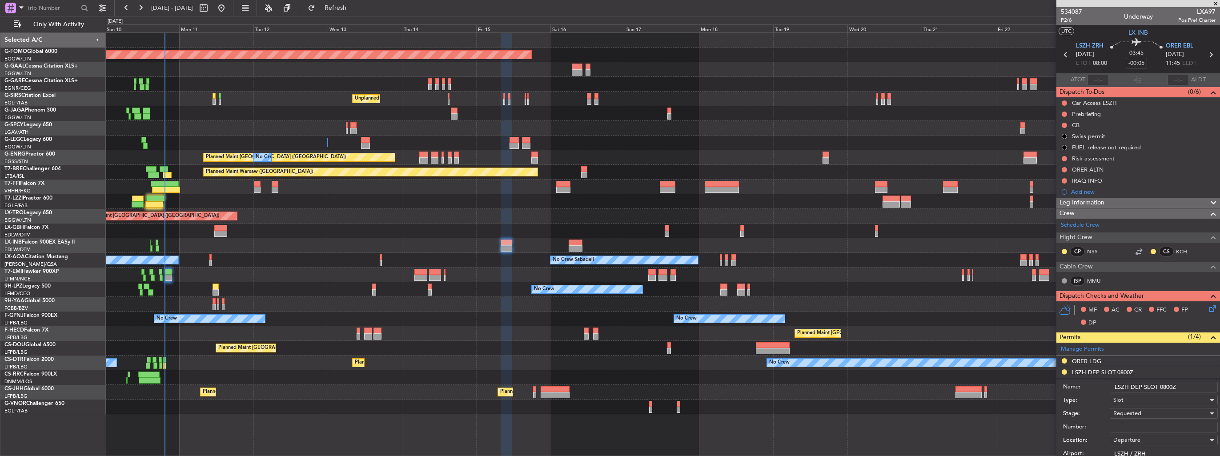
drag, startPoint x: 1184, startPoint y: 385, endPoint x: 1166, endPoint y: 382, distance: 18.5
click at [565, 264] on input "LSZH DEP SLOT 0800Z" at bounding box center [1163, 387] width 108 height 11
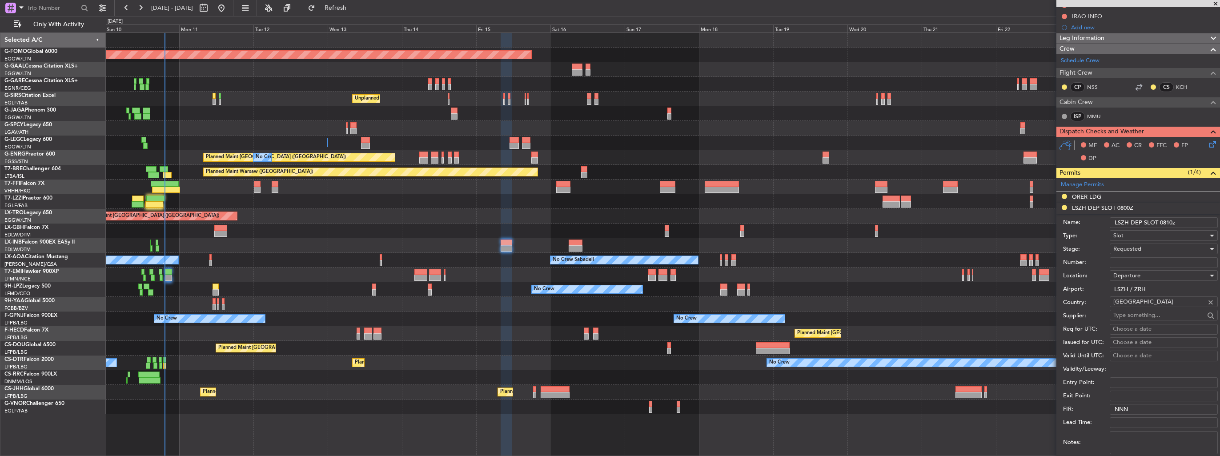
scroll to position [222, 0]
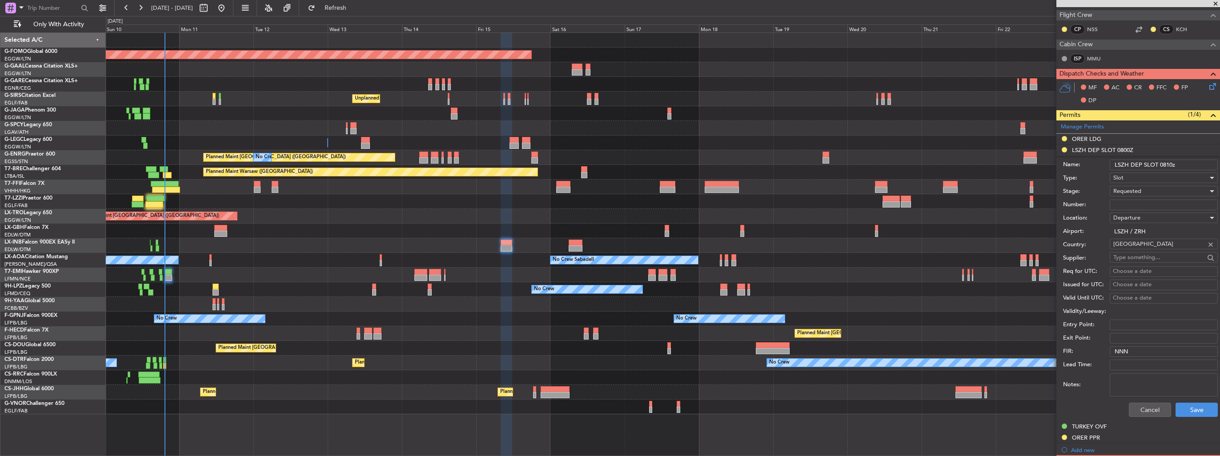
type input "LSZH DEP SLOT 0810z"
click at [565, 202] on input "Number:" at bounding box center [1163, 205] width 108 height 11
paste input "LSZHDLXA006700"
type input "LSZHDLXA006700"
drag, startPoint x: 1140, startPoint y: 202, endPoint x: 1140, endPoint y: 190, distance: 11.6
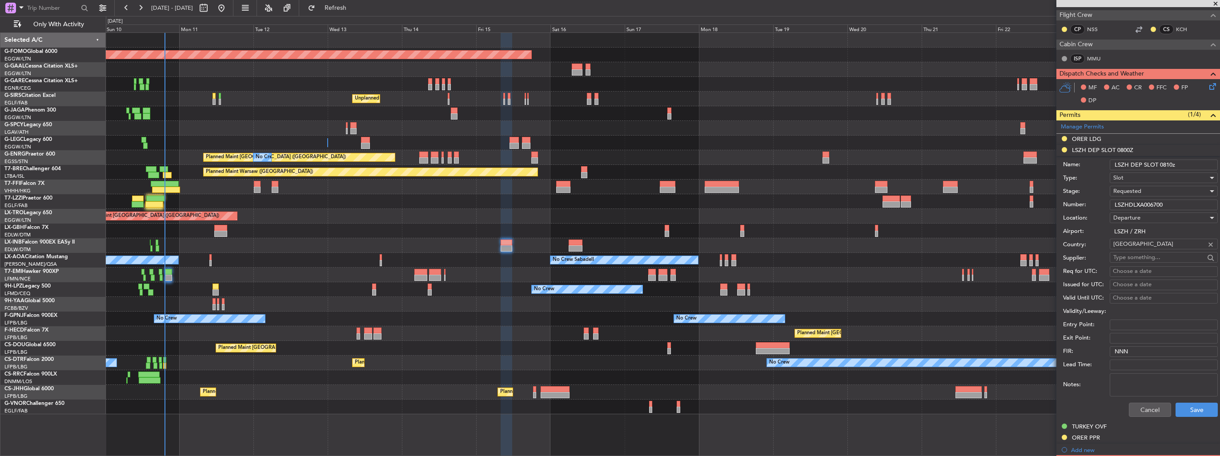
click at [565, 190] on span "Requested" at bounding box center [1127, 191] width 28 height 8
click at [565, 253] on span "Received OK" at bounding box center [1159, 258] width 93 height 13
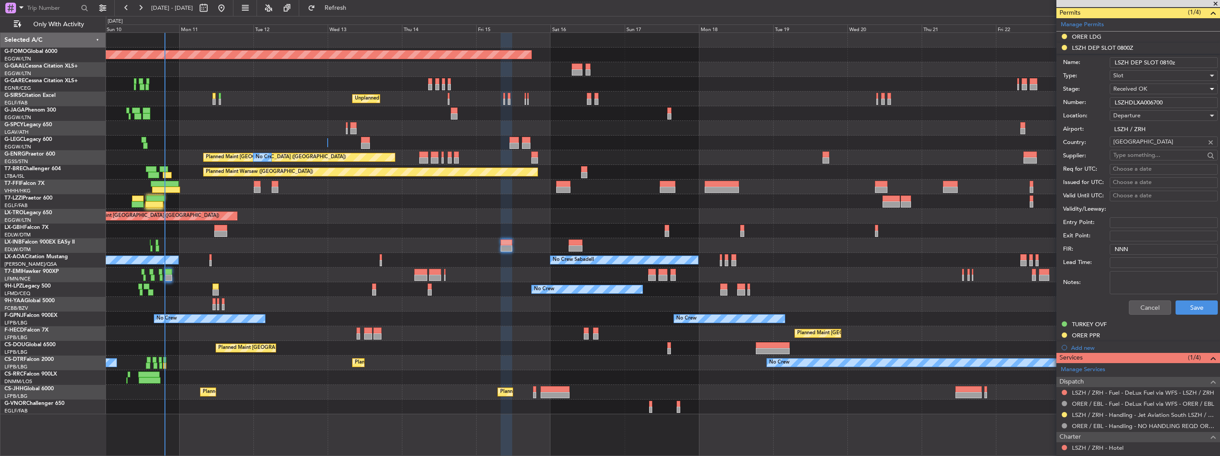
scroll to position [356, 0]
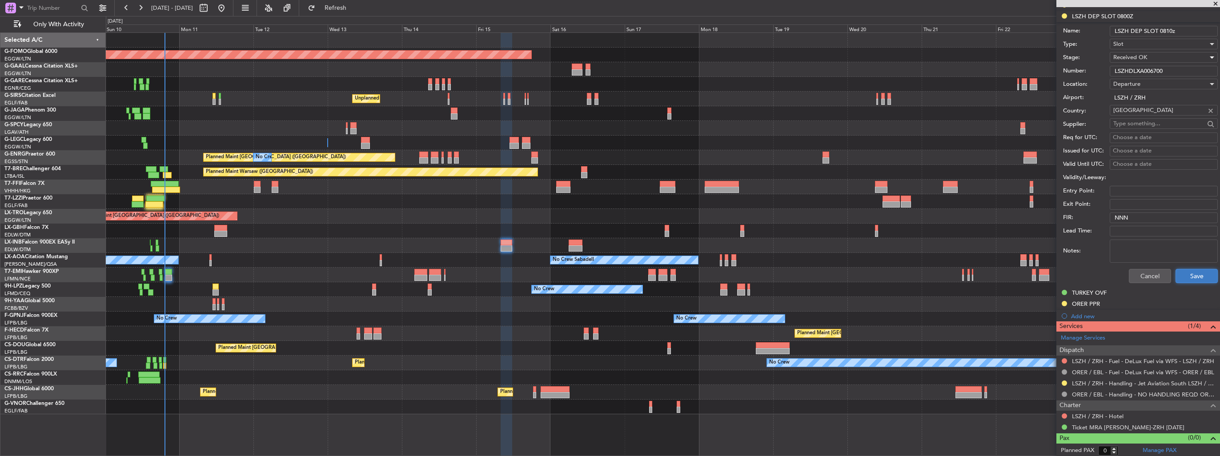
click at [565, 264] on button "Save" at bounding box center [1196, 276] width 42 height 14
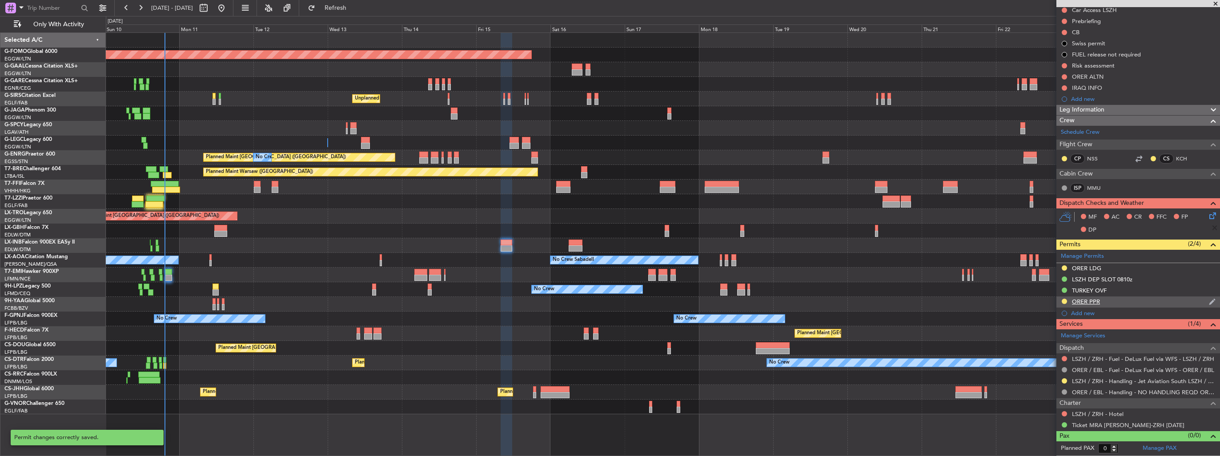
scroll to position [91, 0]
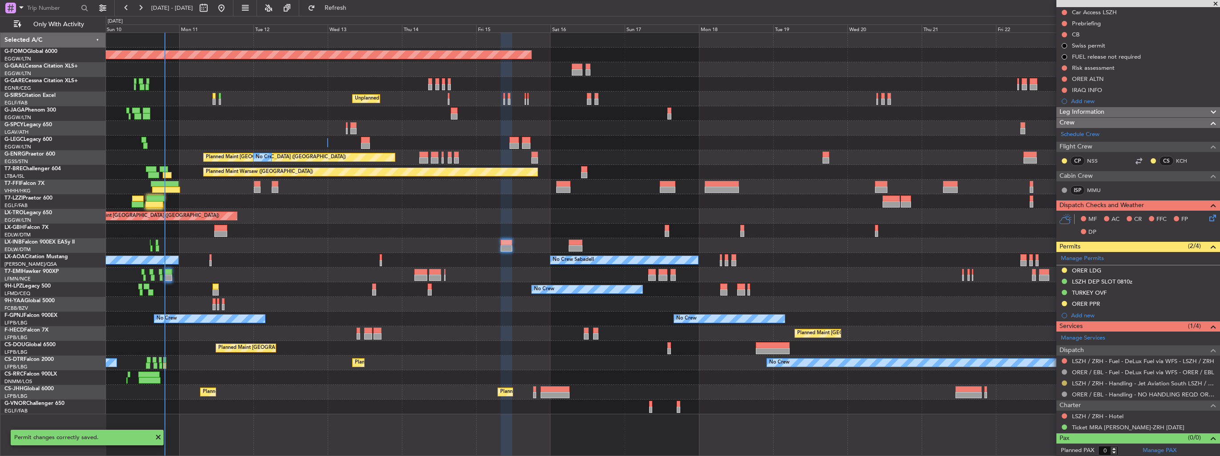
click at [565, 264] on button at bounding box center [1063, 382] width 5 height 5
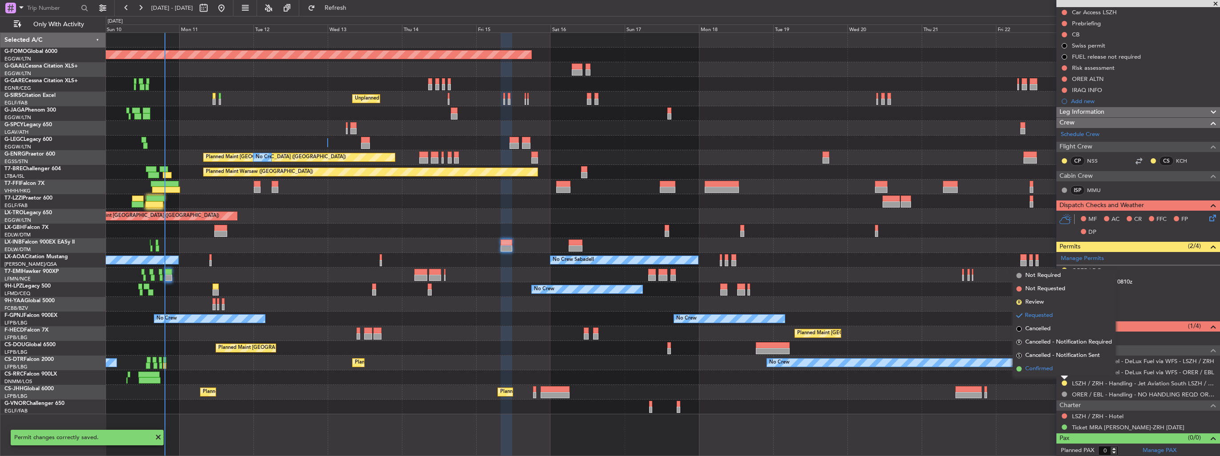
click at [565, 264] on span "Confirmed" at bounding box center [1039, 368] width 28 height 9
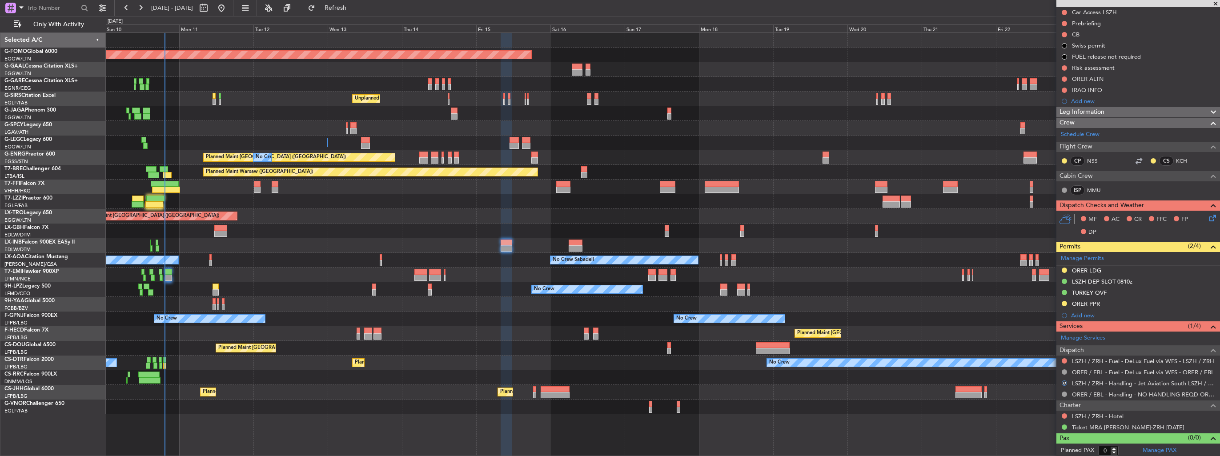
scroll to position [0, 0]
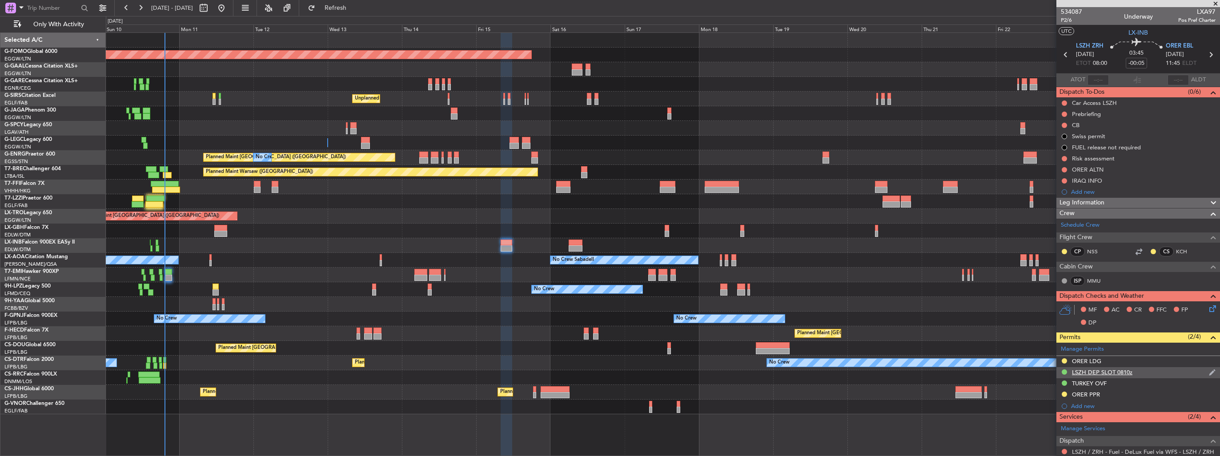
click at [565, 264] on img at bounding box center [1211, 372] width 7 height 8
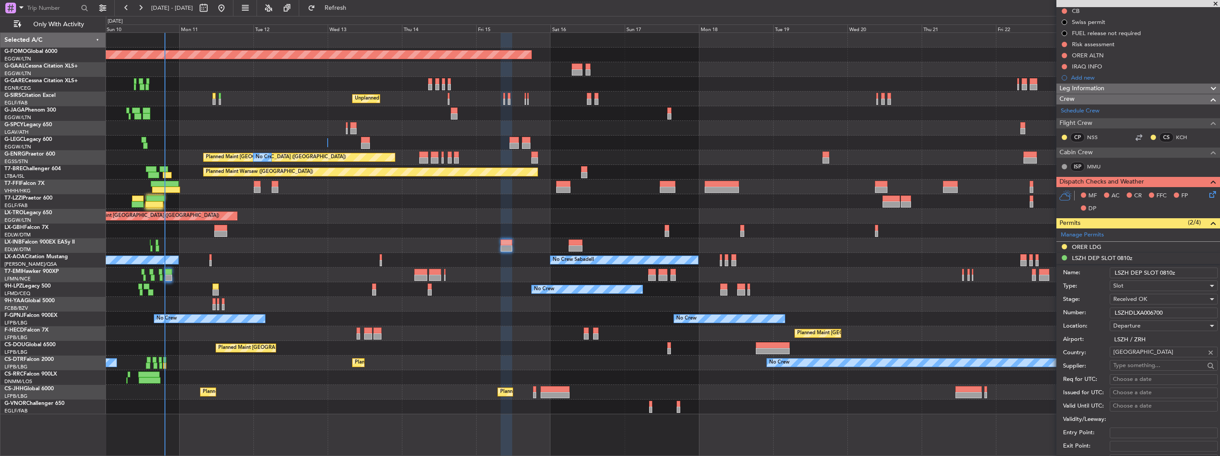
scroll to position [178, 0]
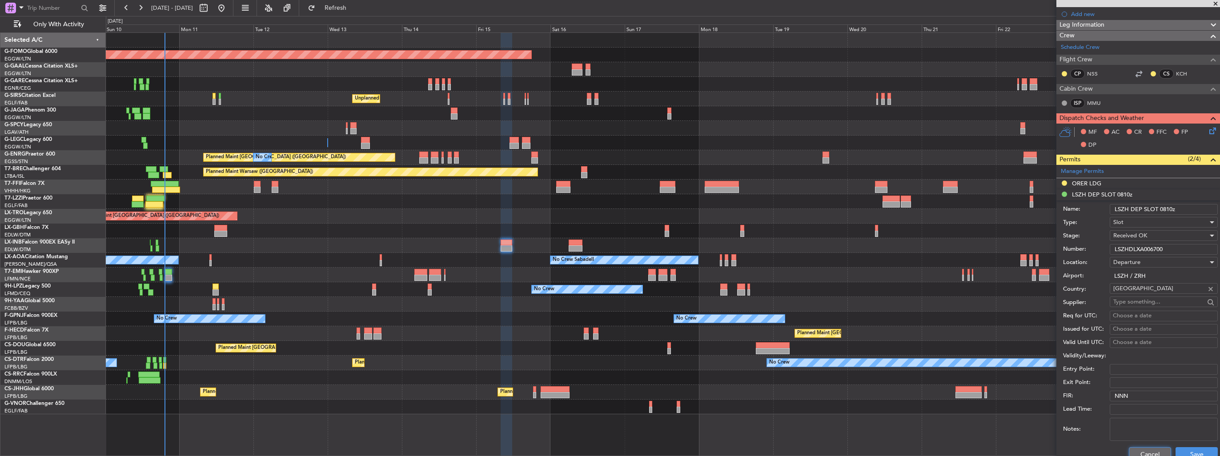
click at [565, 264] on button "Cancel" at bounding box center [1149, 454] width 42 height 14
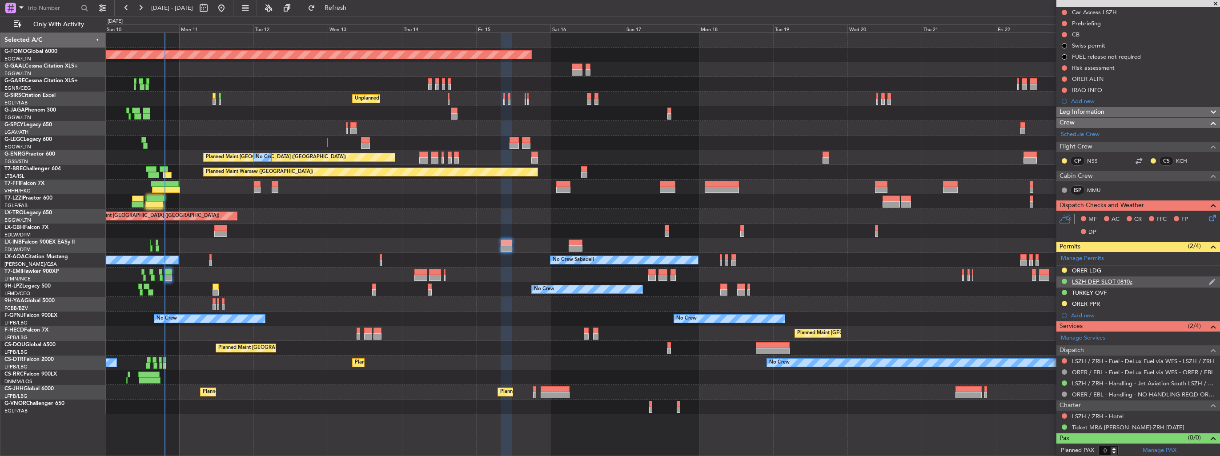
scroll to position [0, 0]
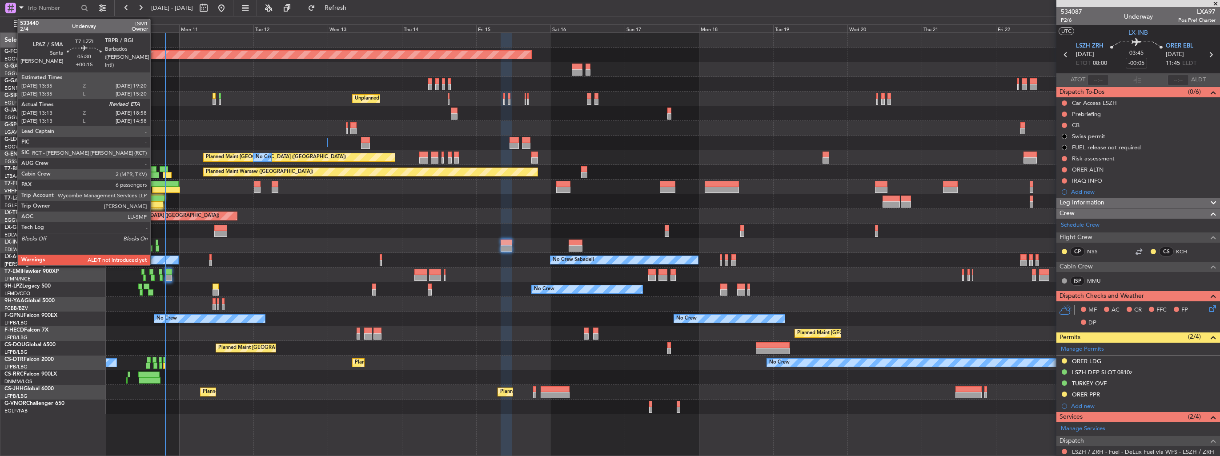
click at [154, 206] on div at bounding box center [154, 204] width 18 height 6
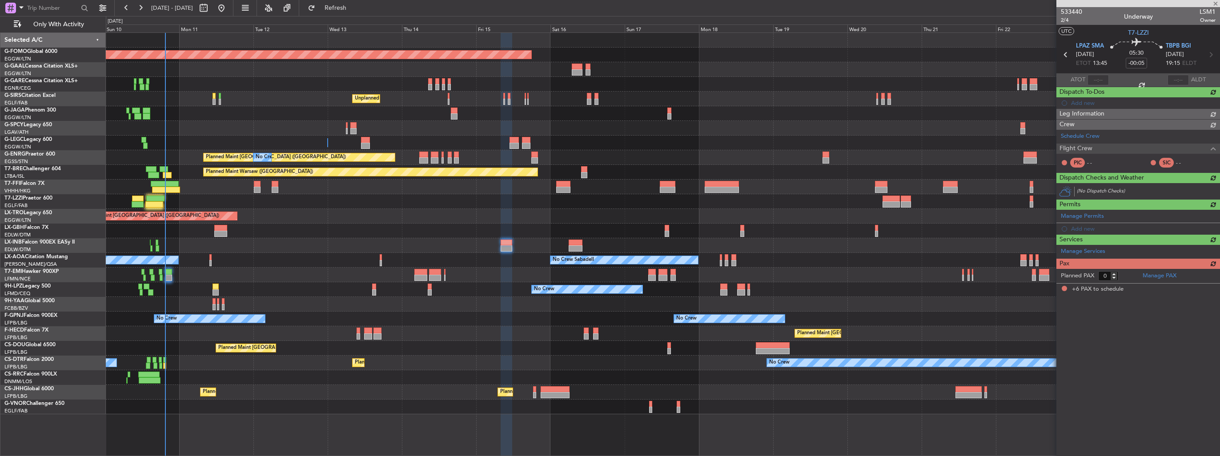
type input "+00:15"
type input "13:23"
type input "6"
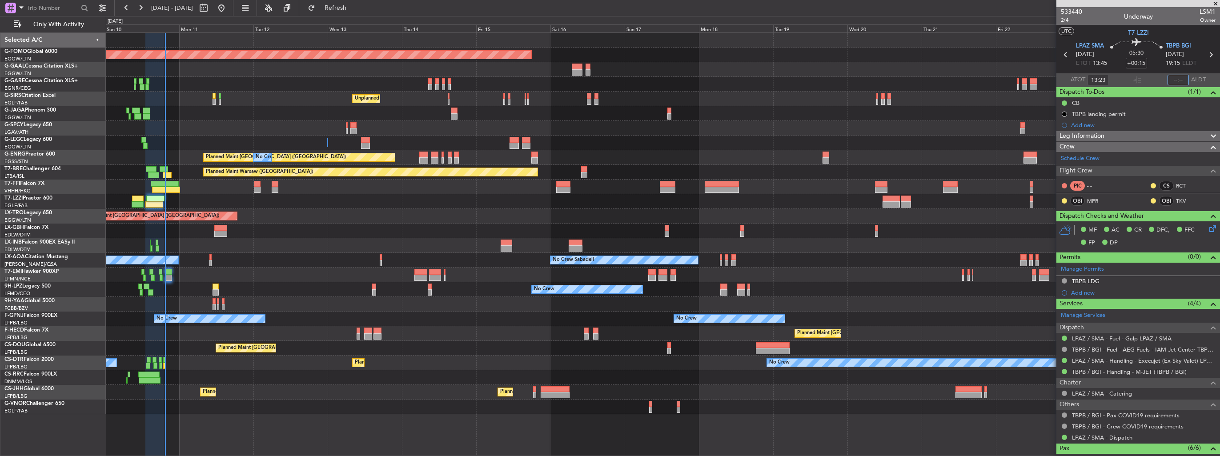
click at [565, 80] on input "text" at bounding box center [1177, 80] width 21 height 11
type input "19:26"
